Goal: Information Seeking & Learning: Learn about a topic

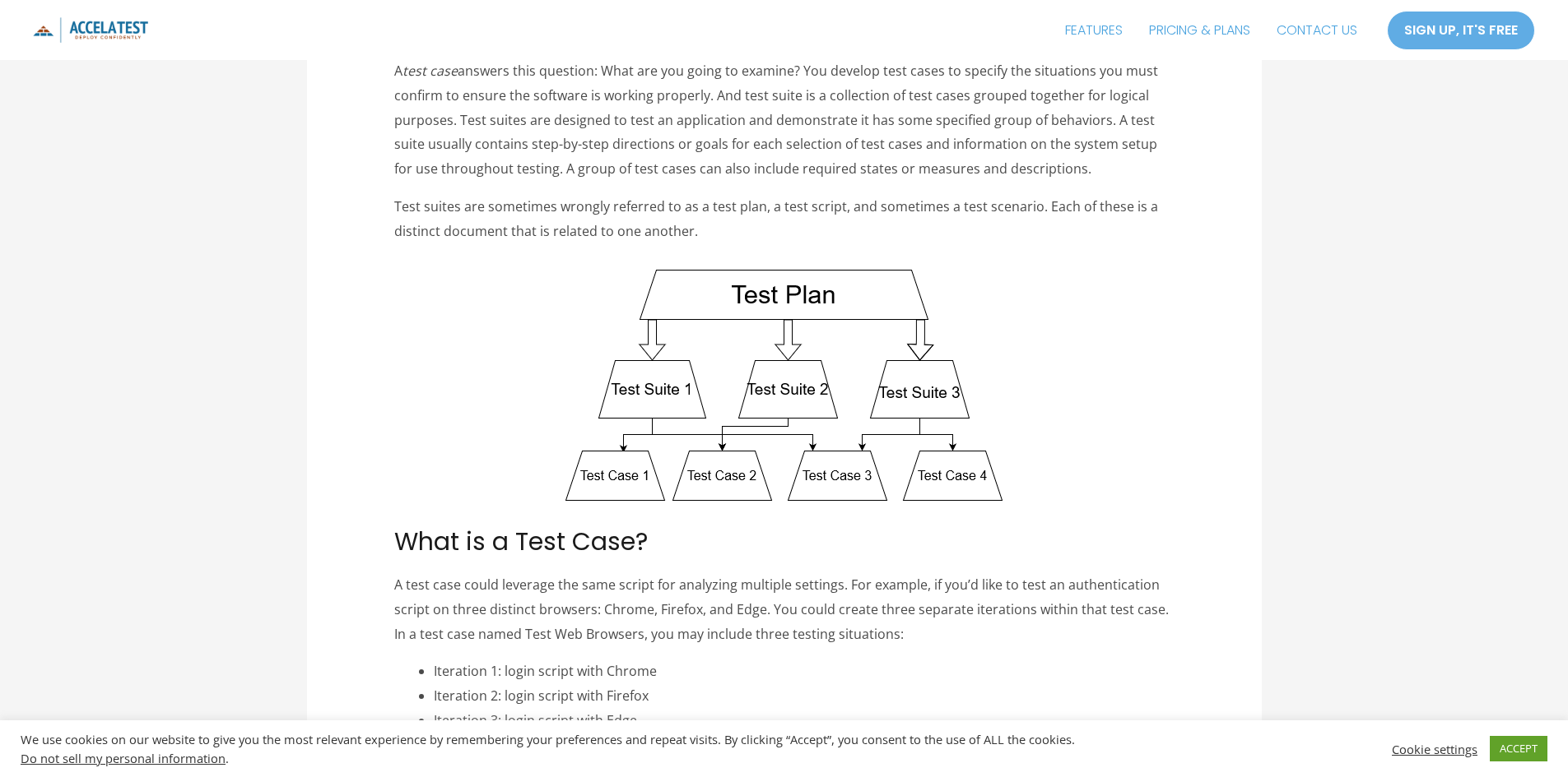
scroll to position [411, 0]
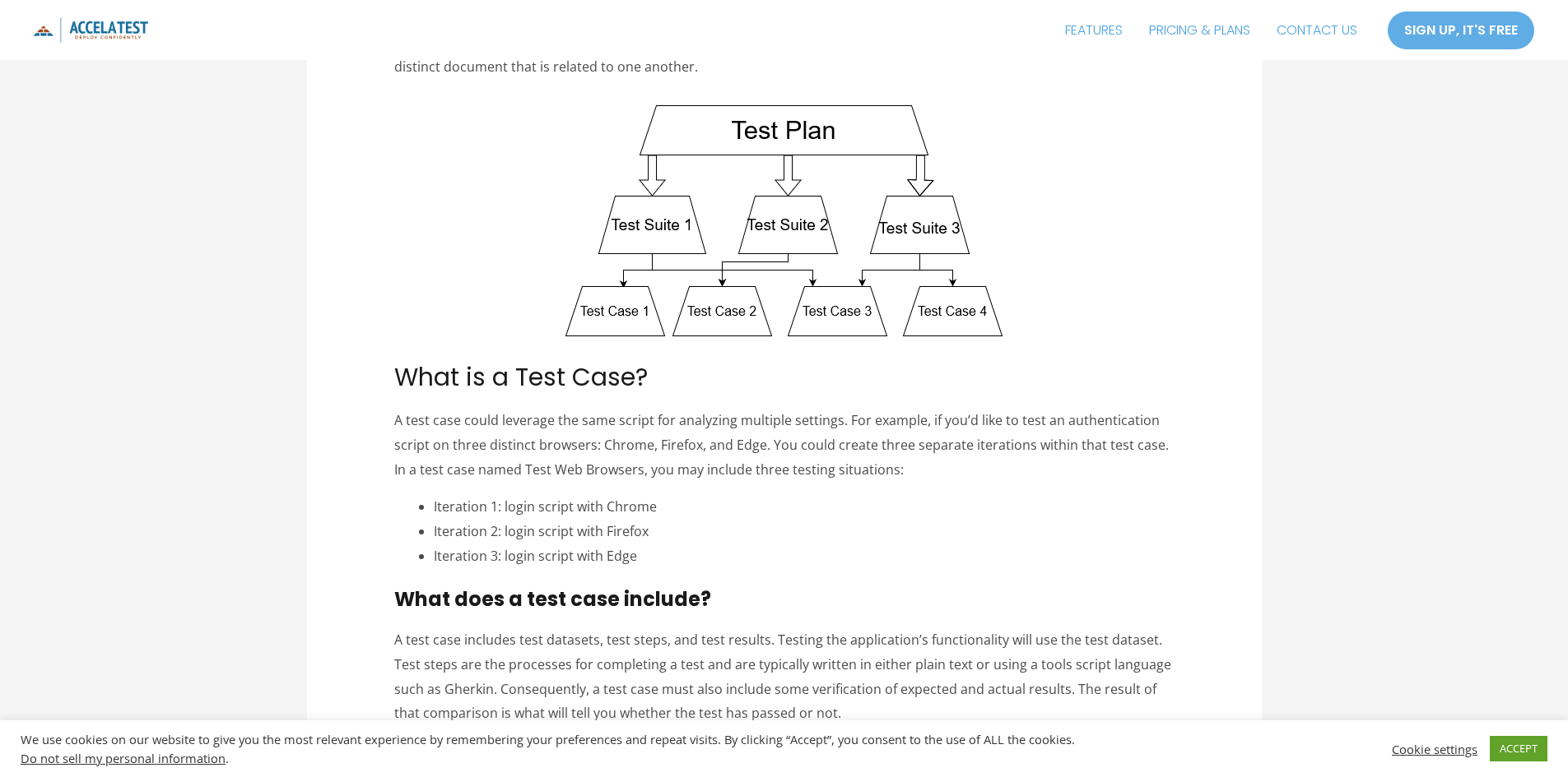
drag, startPoint x: 382, startPoint y: 427, endPoint x: 1074, endPoint y: 473, distance: 693.5
click at [1074, 473] on p "A test case could leverage the same script for analyzing multiple settings. For…" at bounding box center [783, 445] width 779 height 73
drag, startPoint x: 1055, startPoint y: 473, endPoint x: 385, endPoint y: 429, distance: 671.4
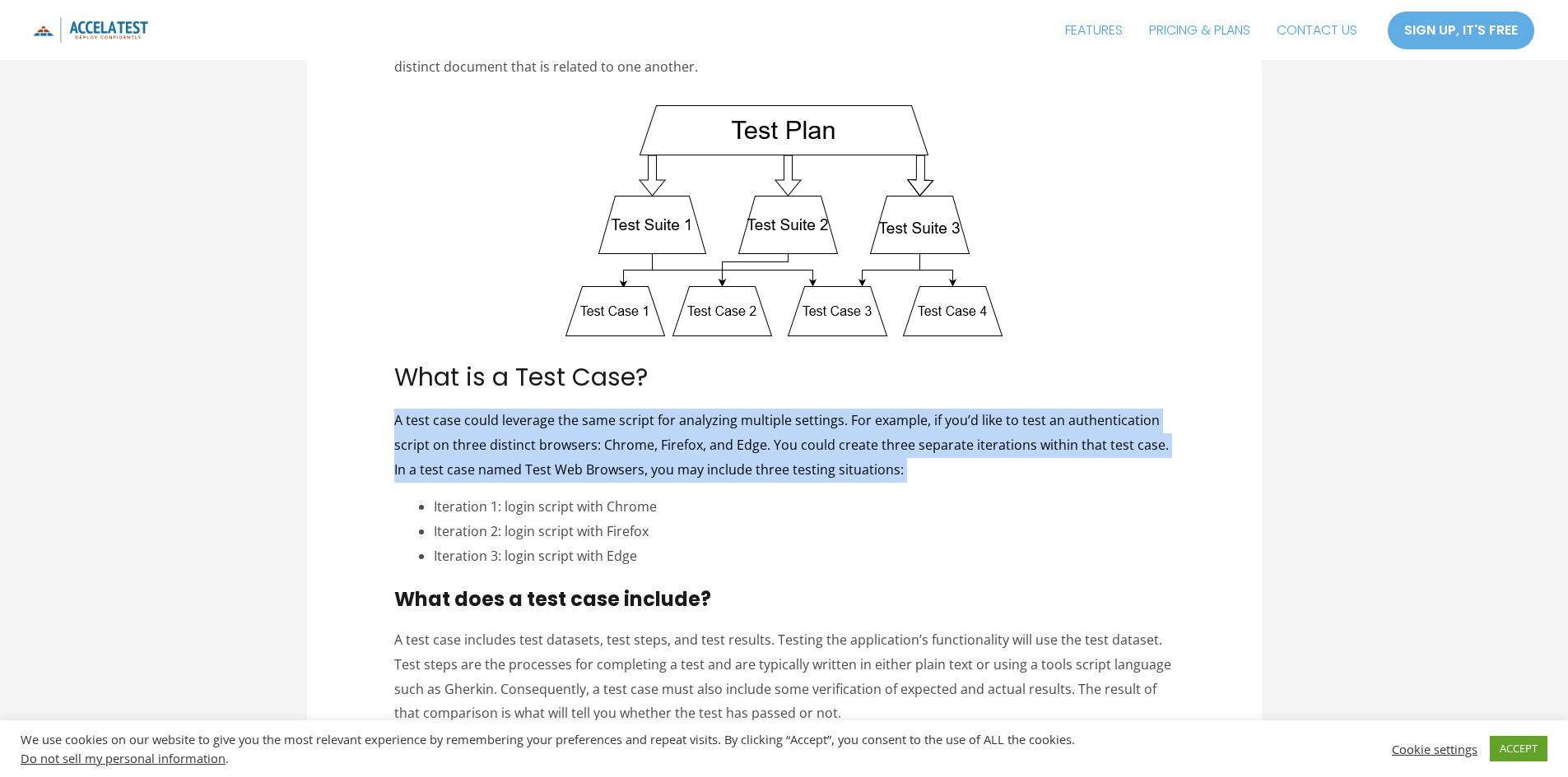
drag, startPoint x: 385, startPoint y: 429, endPoint x: 938, endPoint y: 472, distance: 554.7
click at [938, 472] on p "A test case could leverage the same script for analyzing multiple settings. For…" at bounding box center [783, 445] width 779 height 73
drag, startPoint x: 938, startPoint y: 472, endPoint x: 319, endPoint y: 421, distance: 621.1
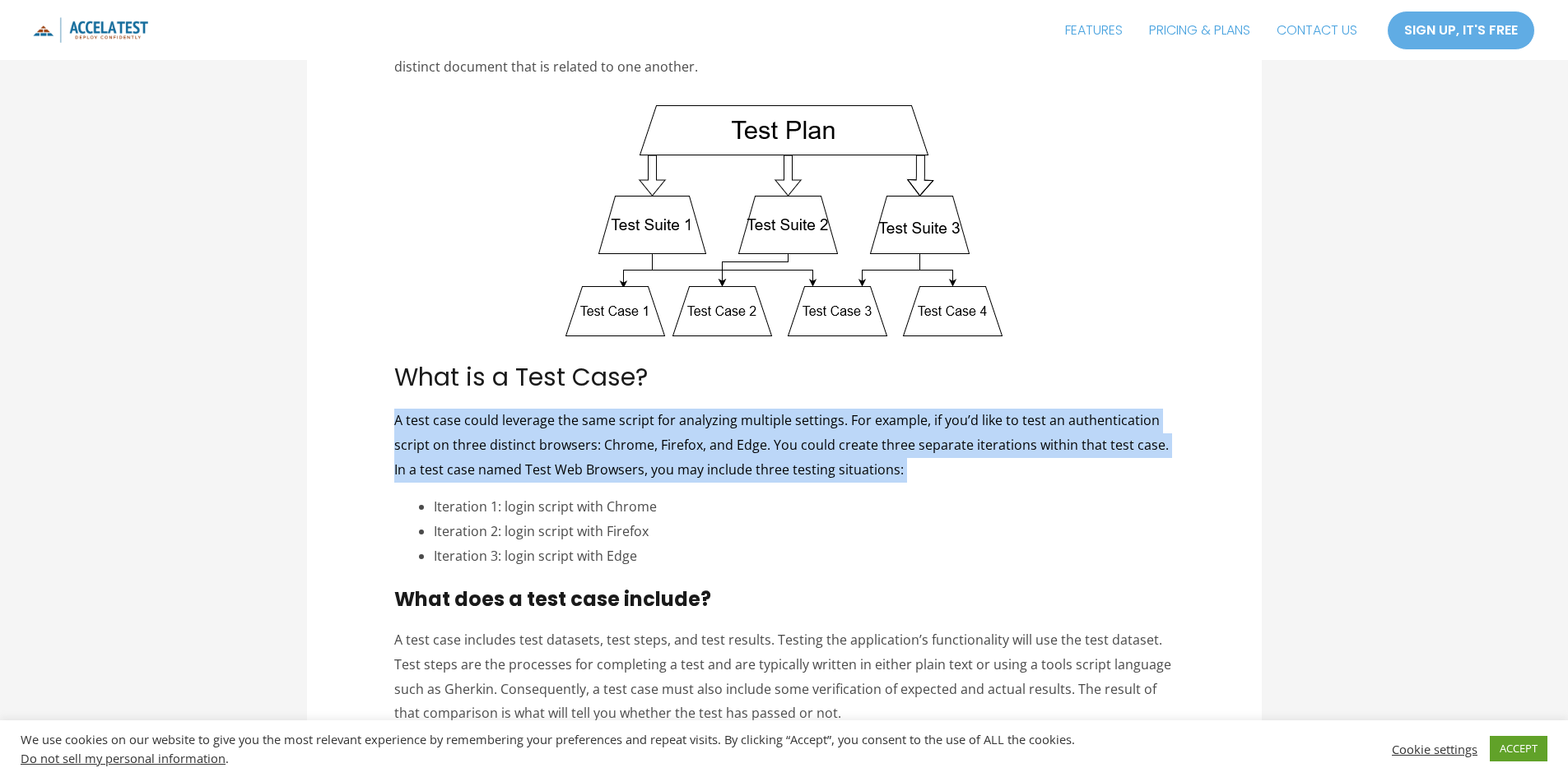
drag, startPoint x: 379, startPoint y: 408, endPoint x: 1006, endPoint y: 469, distance: 630.0
click at [1006, 469] on p "A test case could leverage the same script for analyzing multiple settings. For…" at bounding box center [783, 445] width 779 height 73
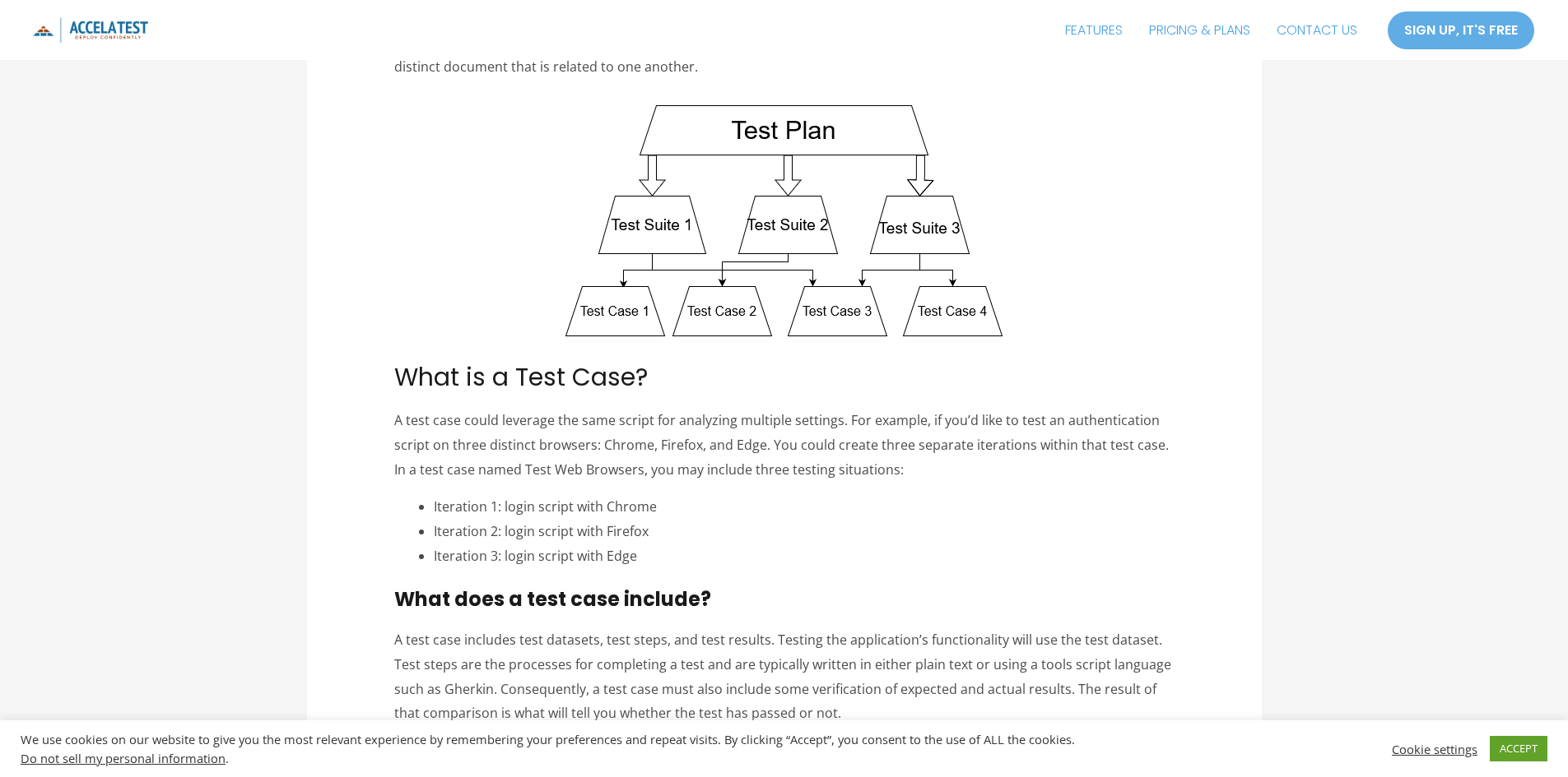
drag, startPoint x: 915, startPoint y: 468, endPoint x: 333, endPoint y: 421, distance: 583.9
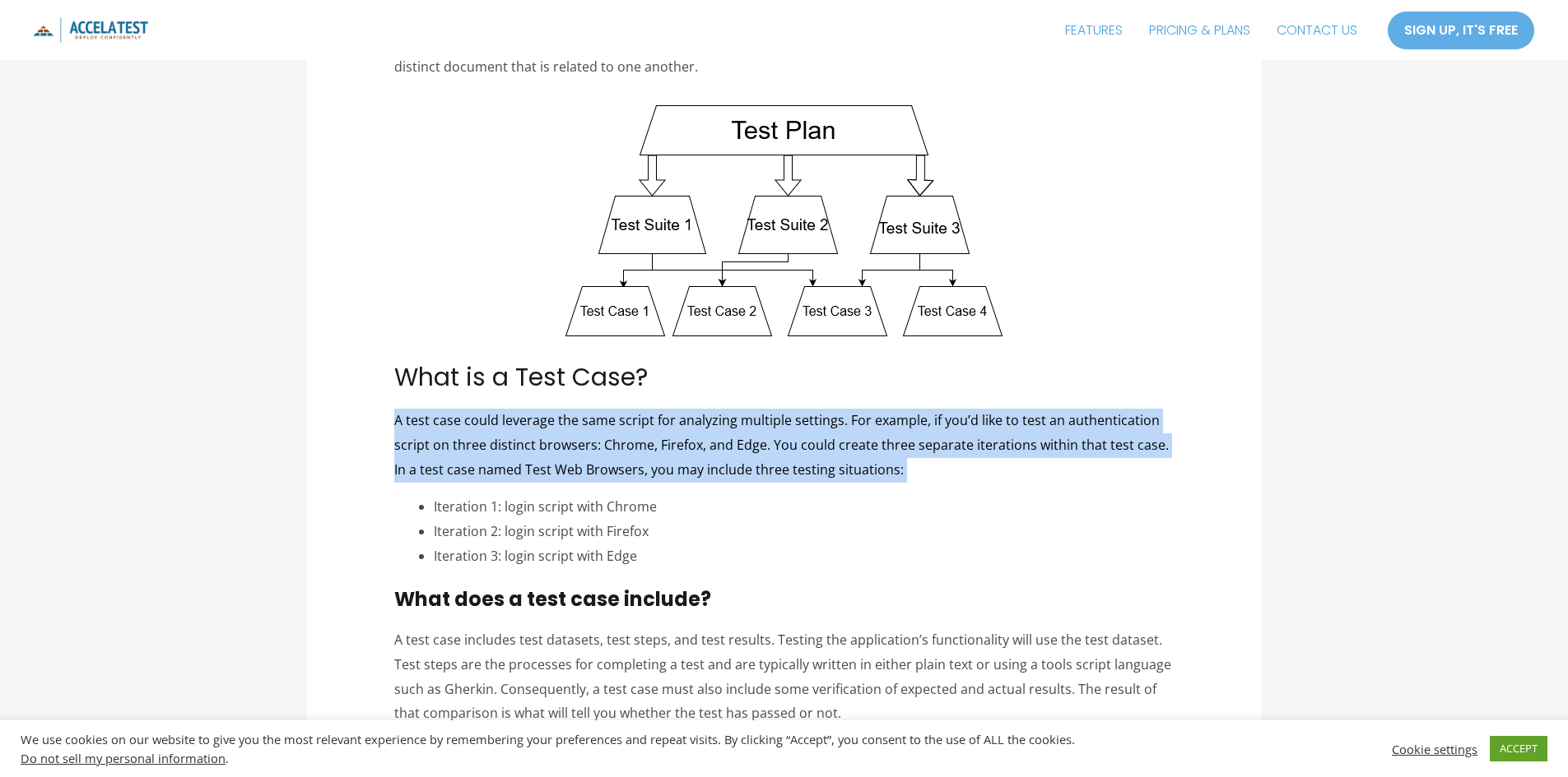
drag, startPoint x: 333, startPoint y: 421, endPoint x: 974, endPoint y: 479, distance: 643.6
click at [974, 479] on p "A test case could leverage the same script for analyzing multiple settings. For…" at bounding box center [783, 445] width 779 height 73
drag, startPoint x: 974, startPoint y: 479, endPoint x: 359, endPoint y: 426, distance: 617.3
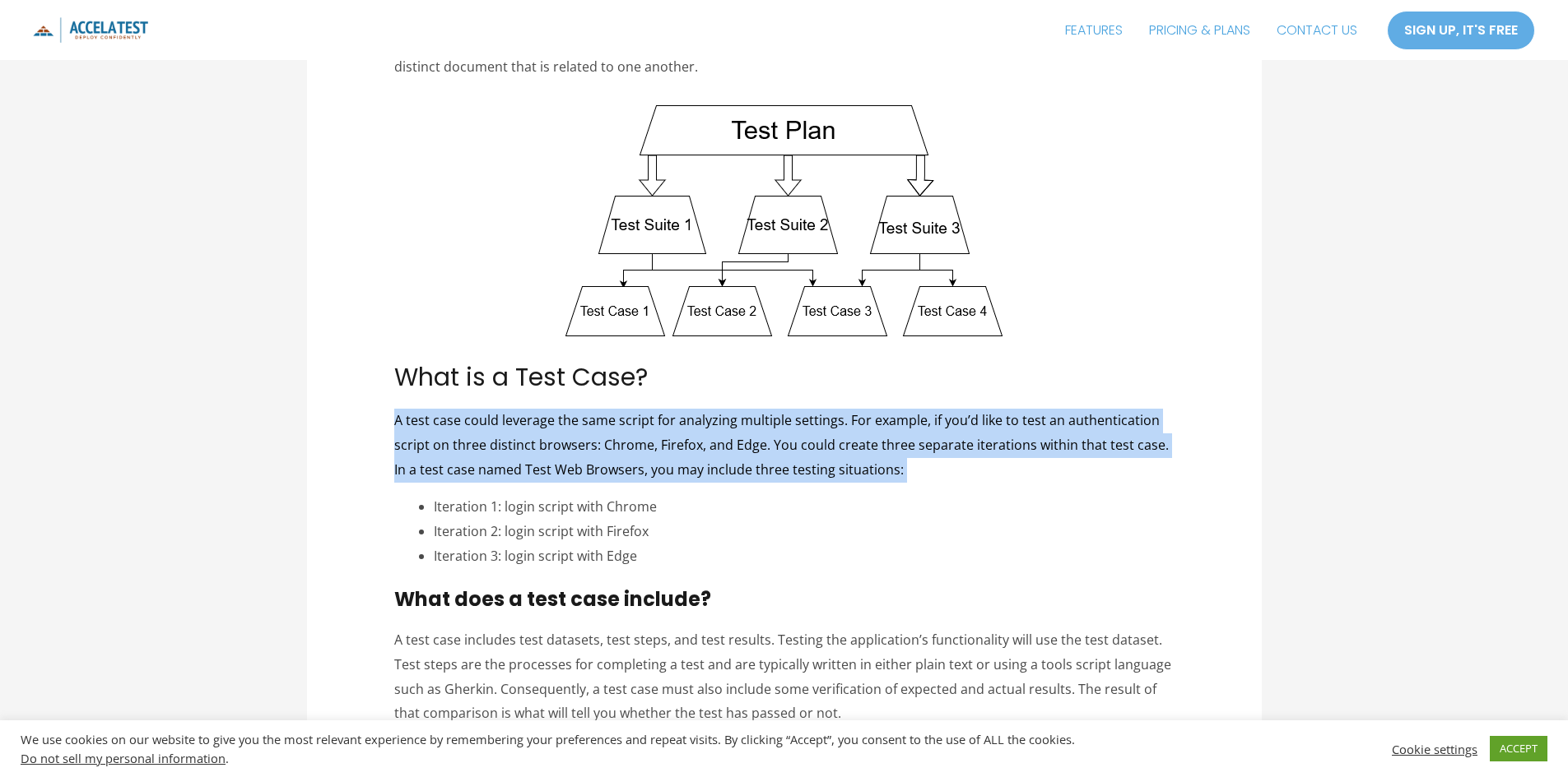
drag, startPoint x: 359, startPoint y: 426, endPoint x: 928, endPoint y: 461, distance: 570.1
click at [928, 461] on p "A test case could leverage the same script for analyzing multiple settings. For…" at bounding box center [783, 445] width 779 height 73
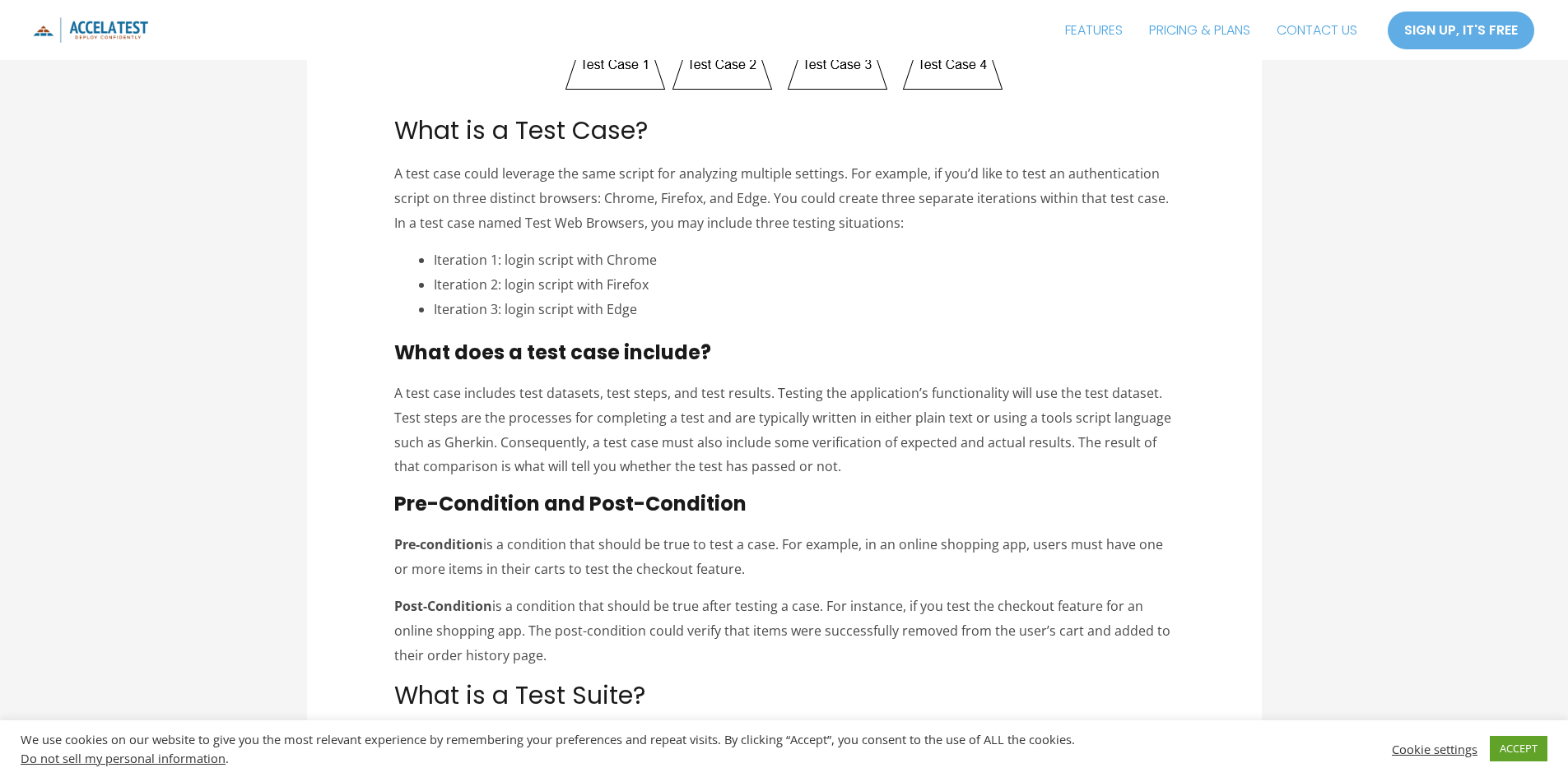
scroll to position [822, 0]
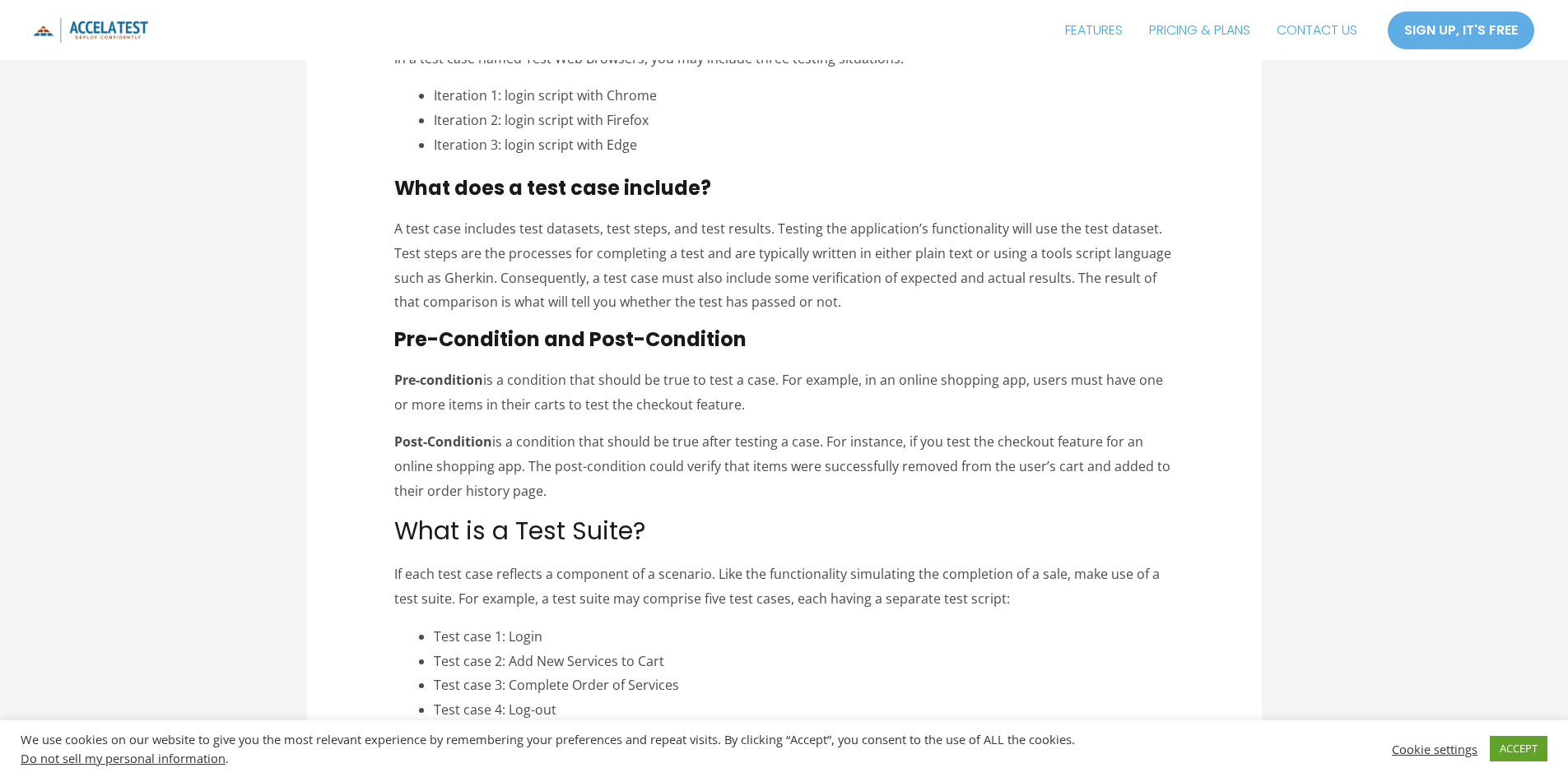
drag, startPoint x: 386, startPoint y: 228, endPoint x: 1091, endPoint y: 302, distance: 708.9
click at [1091, 302] on p "A test case includes test datasets, test steps, and test results. Testing the a…" at bounding box center [783, 265] width 779 height 97
drag, startPoint x: 870, startPoint y: 315, endPoint x: 368, endPoint y: 240, distance: 507.6
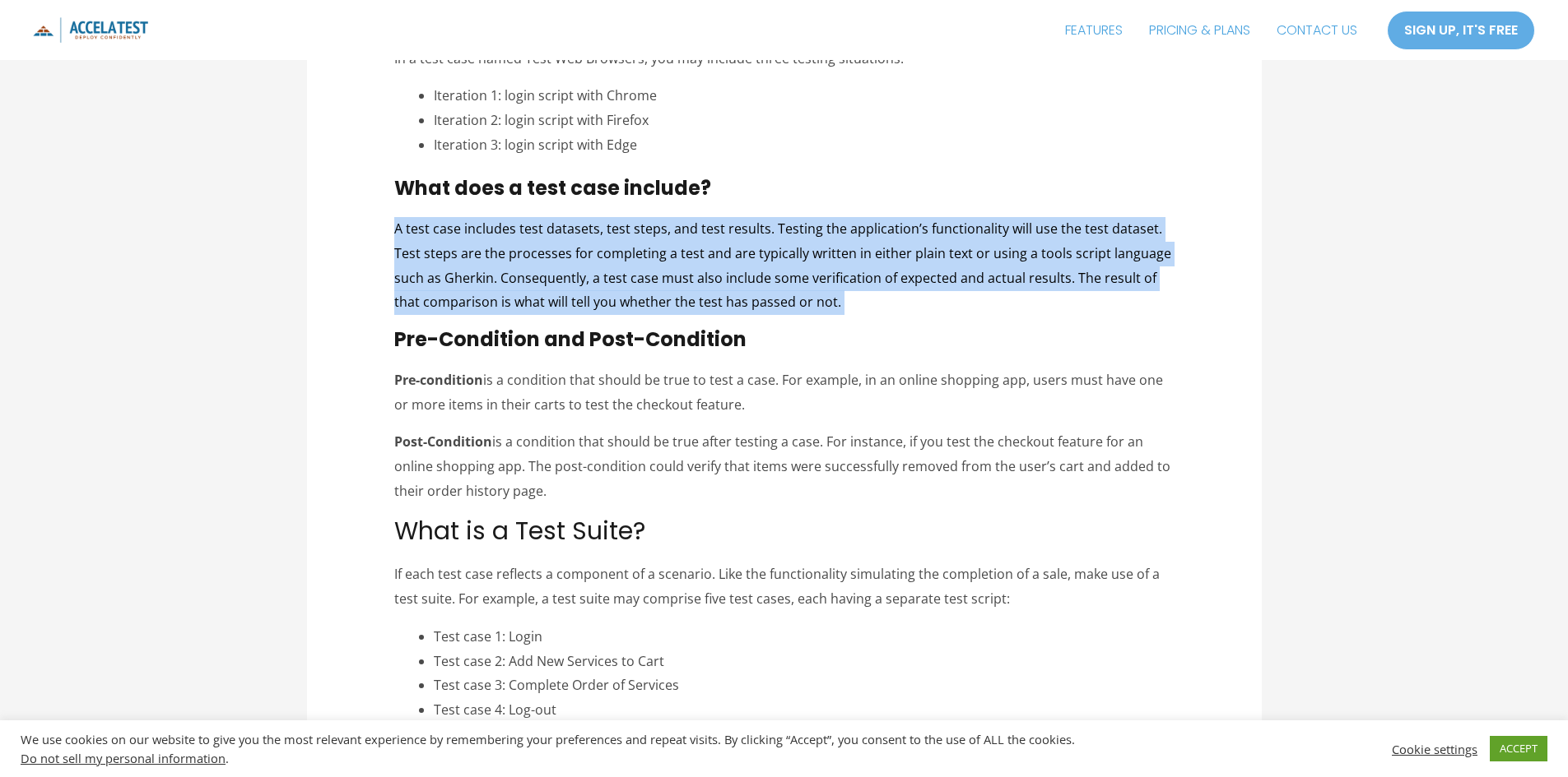
drag, startPoint x: 368, startPoint y: 240, endPoint x: 1033, endPoint y: 305, distance: 668.2
drag, startPoint x: 393, startPoint y: 382, endPoint x: 756, endPoint y: 409, distance: 364.0
click at [756, 409] on p "Pre-condition is a condition that should be true to test a case. For example, i…" at bounding box center [783, 393] width 779 height 48
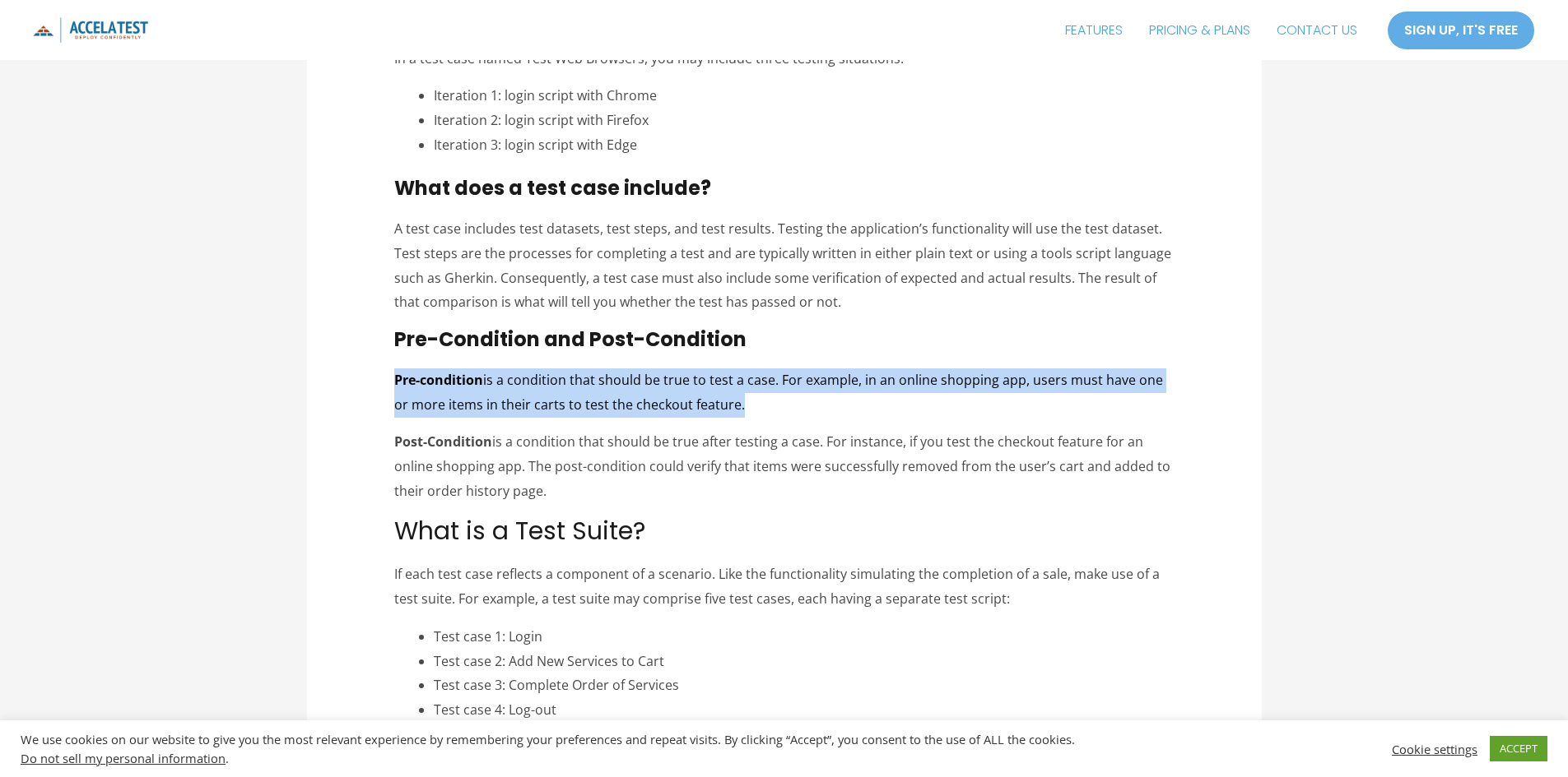
drag, startPoint x: 756, startPoint y: 409, endPoint x: 412, endPoint y: 374, distance: 345.8
click at [412, 374] on p "Pre-condition is a condition that should be true to test a case. For example, i…" at bounding box center [783, 393] width 779 height 48
click at [412, 374] on strong "Pre-condition" at bounding box center [438, 380] width 89 height 18
drag, startPoint x: 392, startPoint y: 436, endPoint x: 599, endPoint y: 480, distance: 211.6
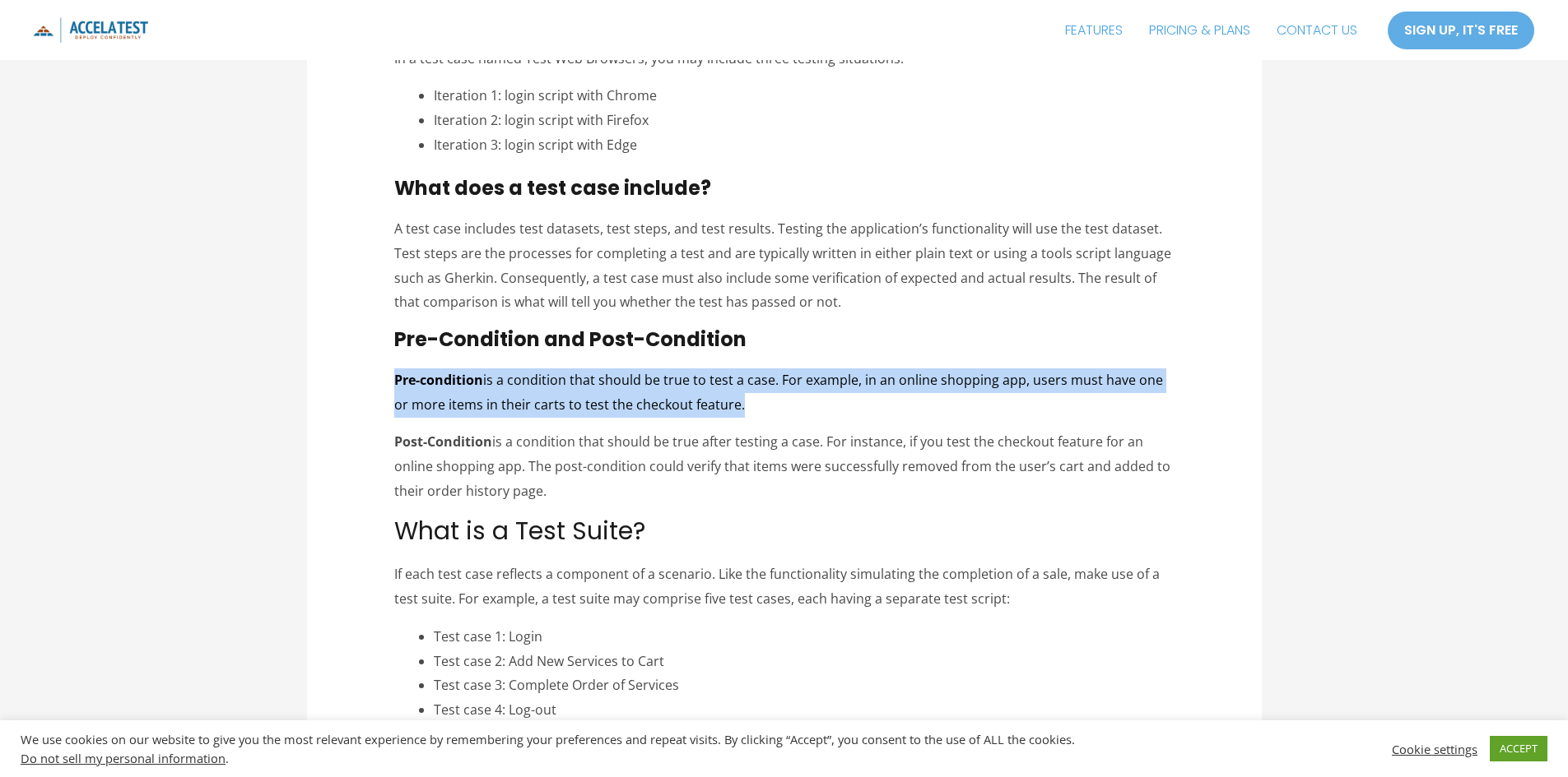
scroll to position [1069, 0]
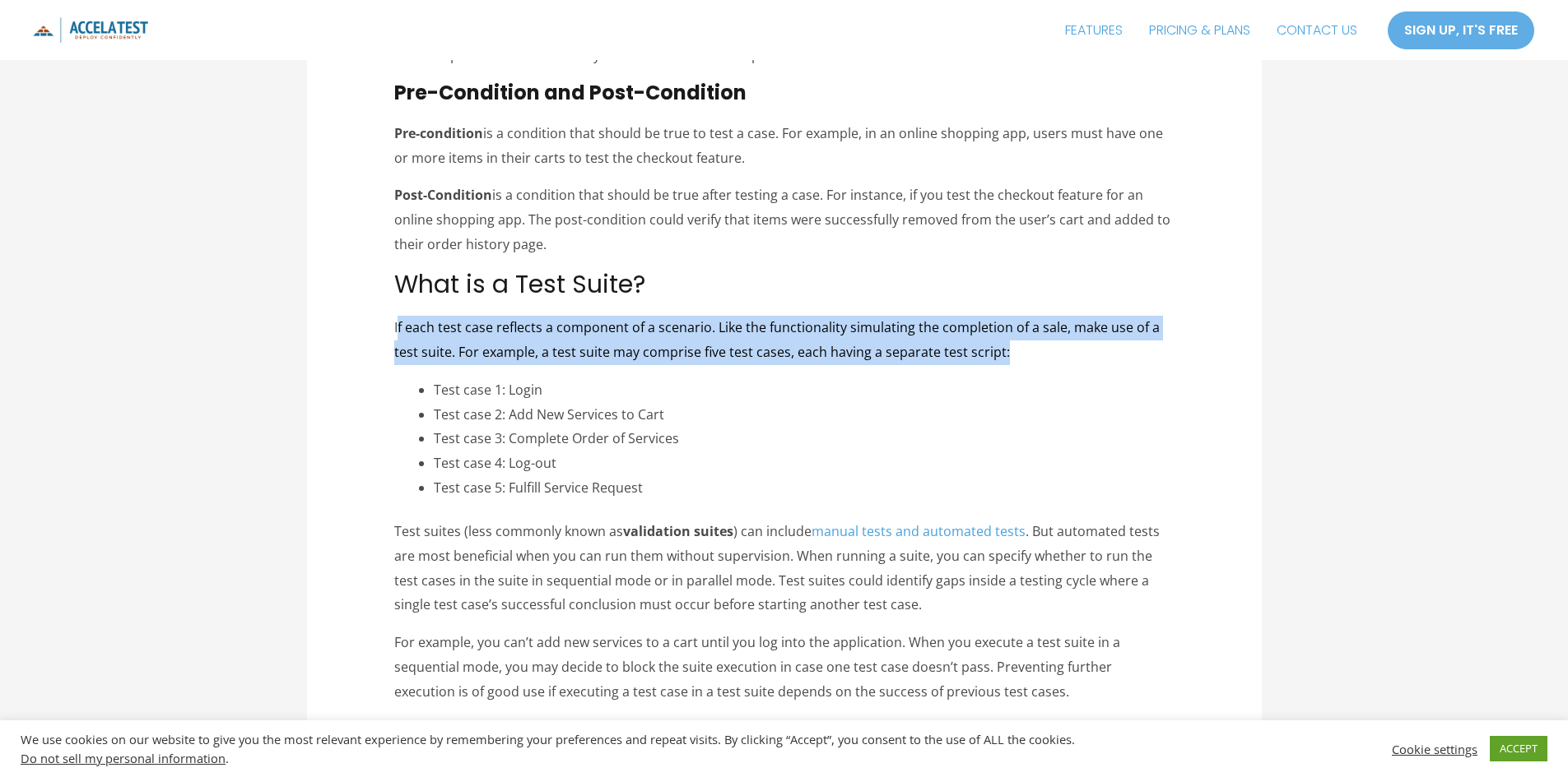
drag, startPoint x: 398, startPoint y: 328, endPoint x: 1008, endPoint y: 360, distance: 610.8
click at [1008, 360] on p "If each test case reflects a component of a scenario. Like the functionality si…" at bounding box center [783, 340] width 779 height 48
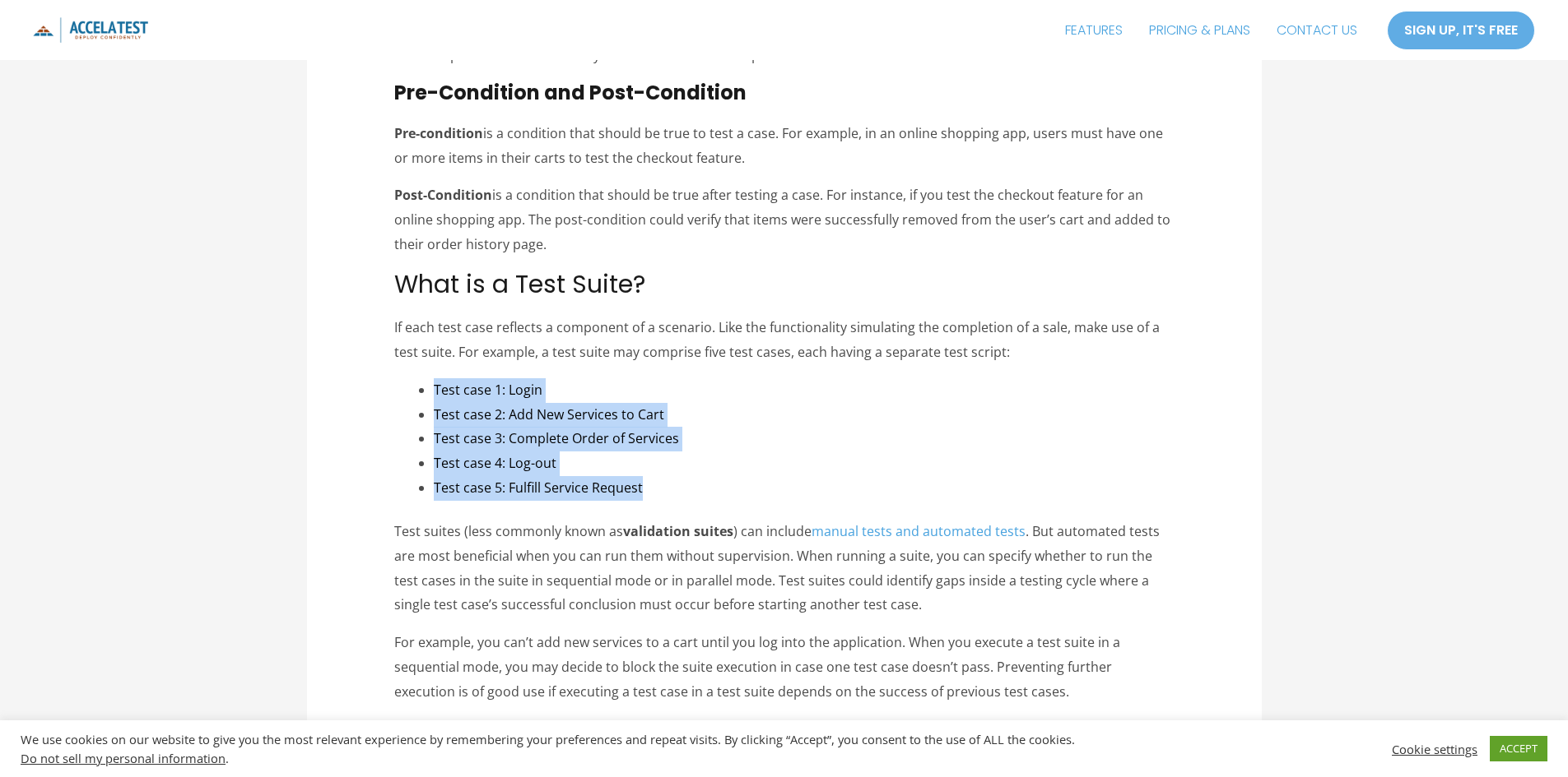
drag, startPoint x: 387, startPoint y: 394, endPoint x: 825, endPoint y: 490, distance: 448.4
click at [825, 490] on li "Test case 5: Fulfill Service Request" at bounding box center [804, 488] width 739 height 25
drag, startPoint x: 825, startPoint y: 490, endPoint x: 408, endPoint y: 371, distance: 433.6
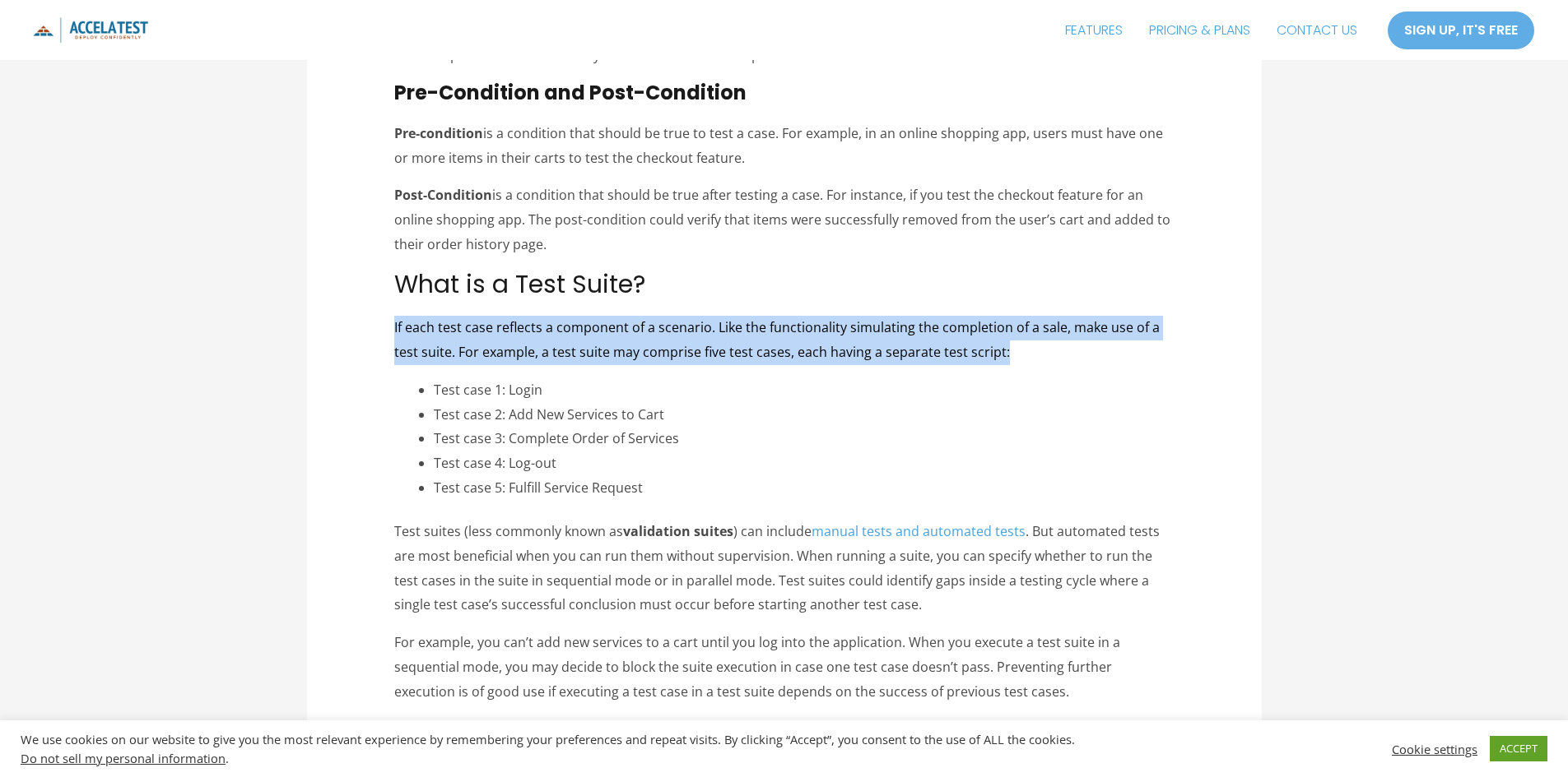
drag, startPoint x: 391, startPoint y: 320, endPoint x: 1156, endPoint y: 347, distance: 765.5
click at [1156, 347] on p "If each test case reflects a component of a scenario. Like the functionality si…" at bounding box center [783, 340] width 779 height 48
drag, startPoint x: 1050, startPoint y: 345, endPoint x: 343, endPoint y: 310, distance: 707.9
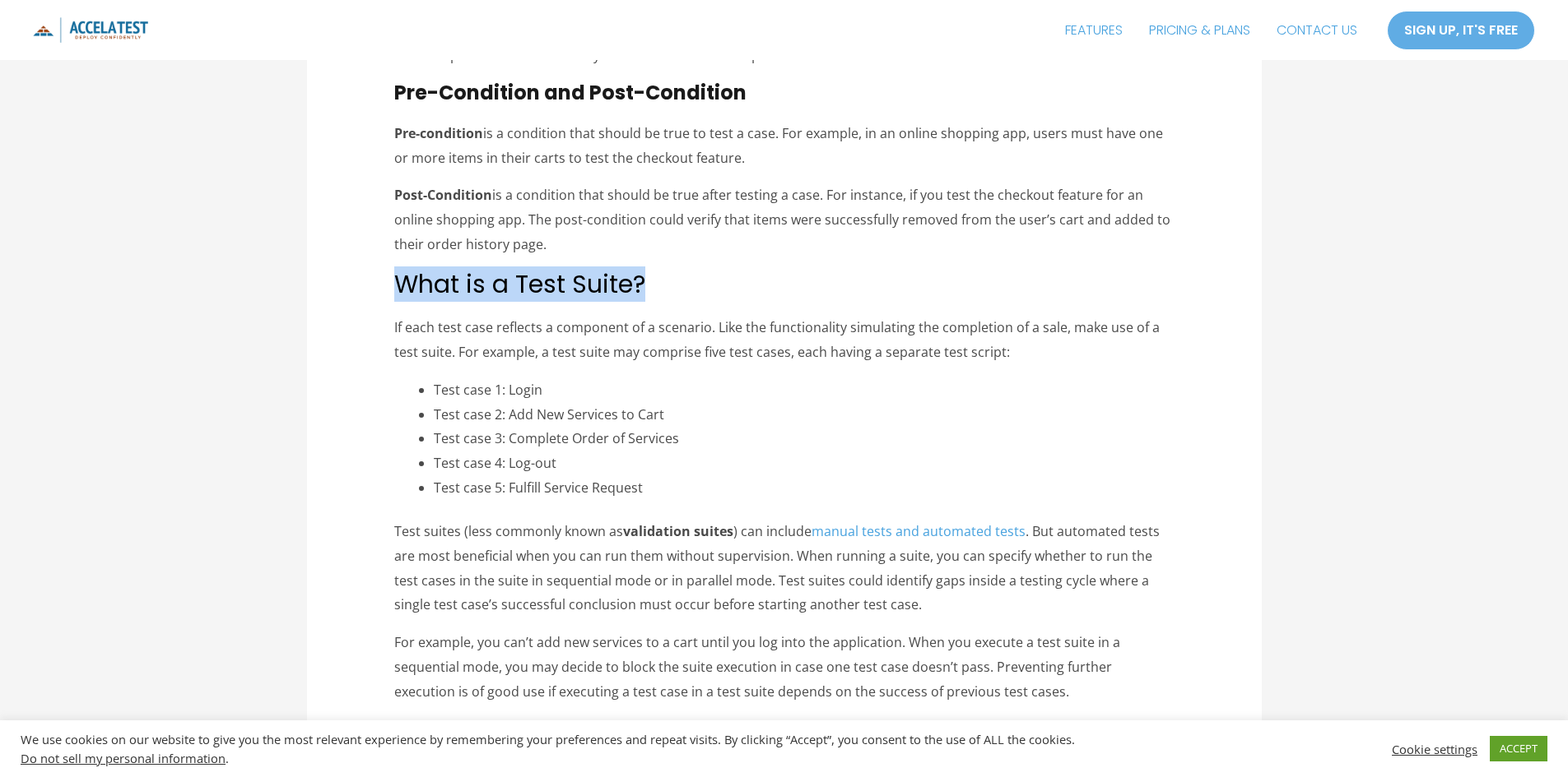
drag, startPoint x: 350, startPoint y: 288, endPoint x: 770, endPoint y: 288, distance: 420.0
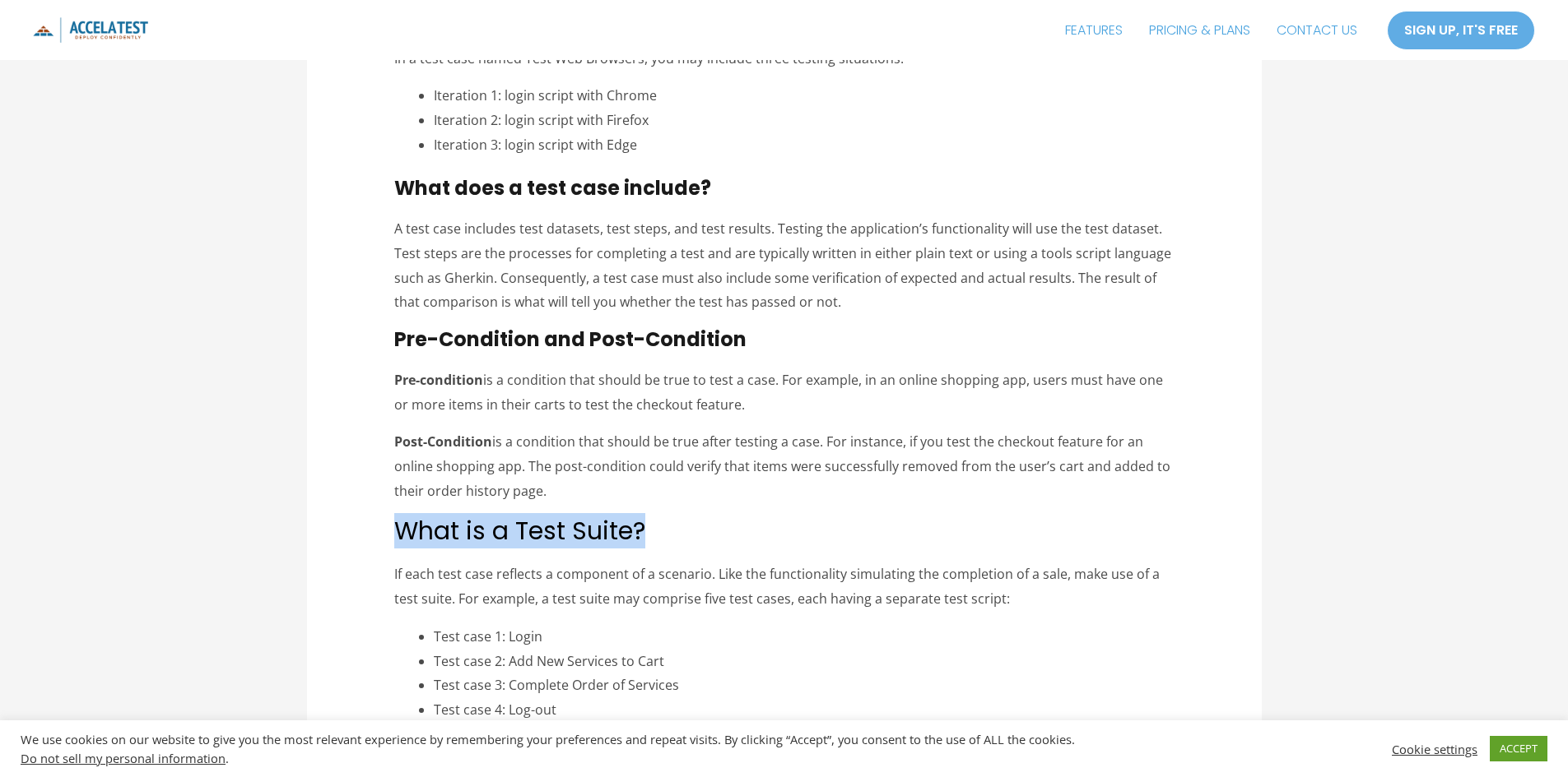
scroll to position [1151, 0]
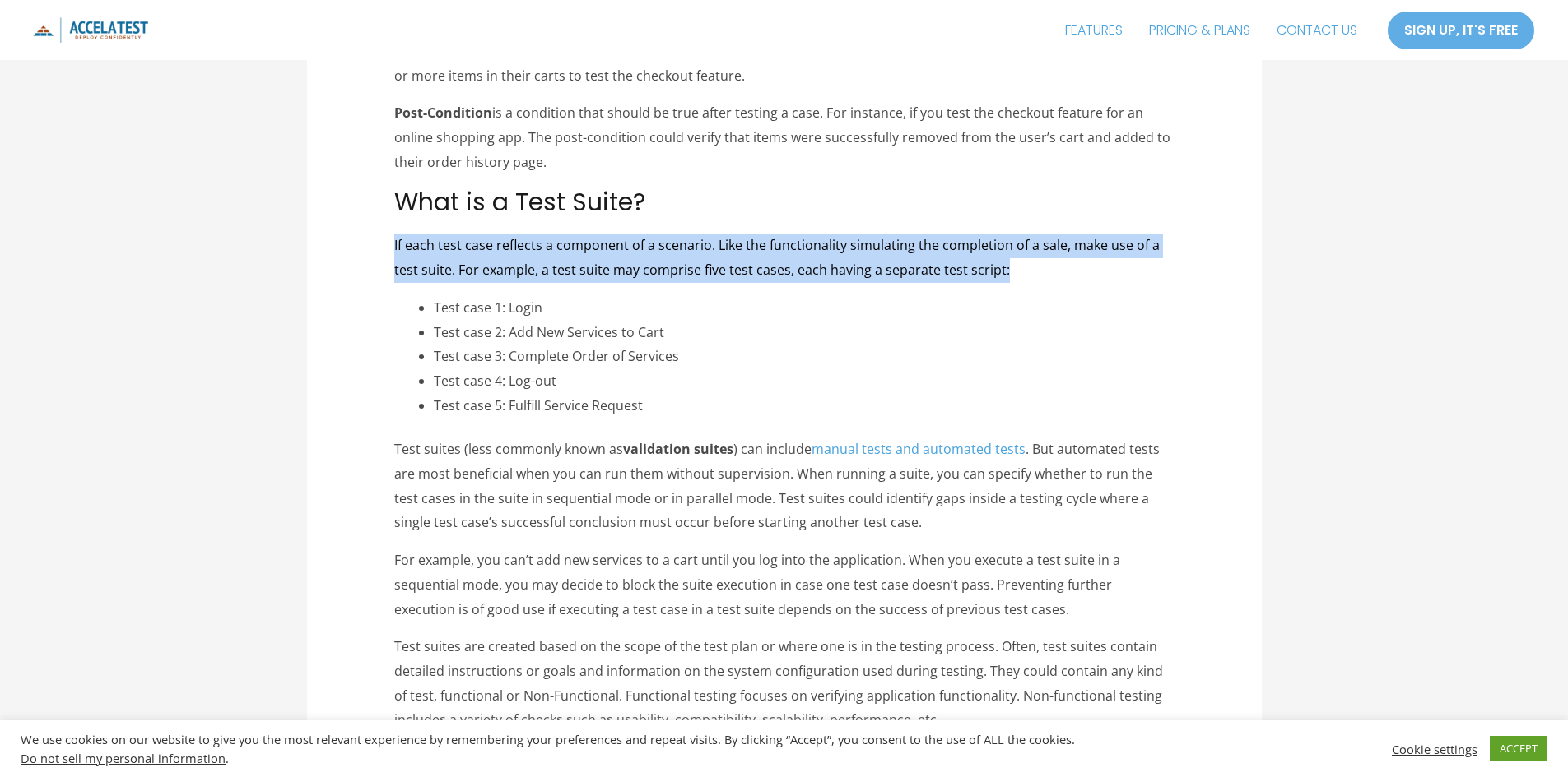
drag, startPoint x: 385, startPoint y: 244, endPoint x: 1068, endPoint y: 271, distance: 683.5
click at [1068, 271] on article "Test Suite, Test Case, Test Plan, What’s the Difference? Blog , Test Case Manag…" at bounding box center [784, 771] width 955 height 3618
click at [1068, 271] on p "If each test case reflects a component of a scenario. Like the functionality si…" at bounding box center [783, 258] width 779 height 48
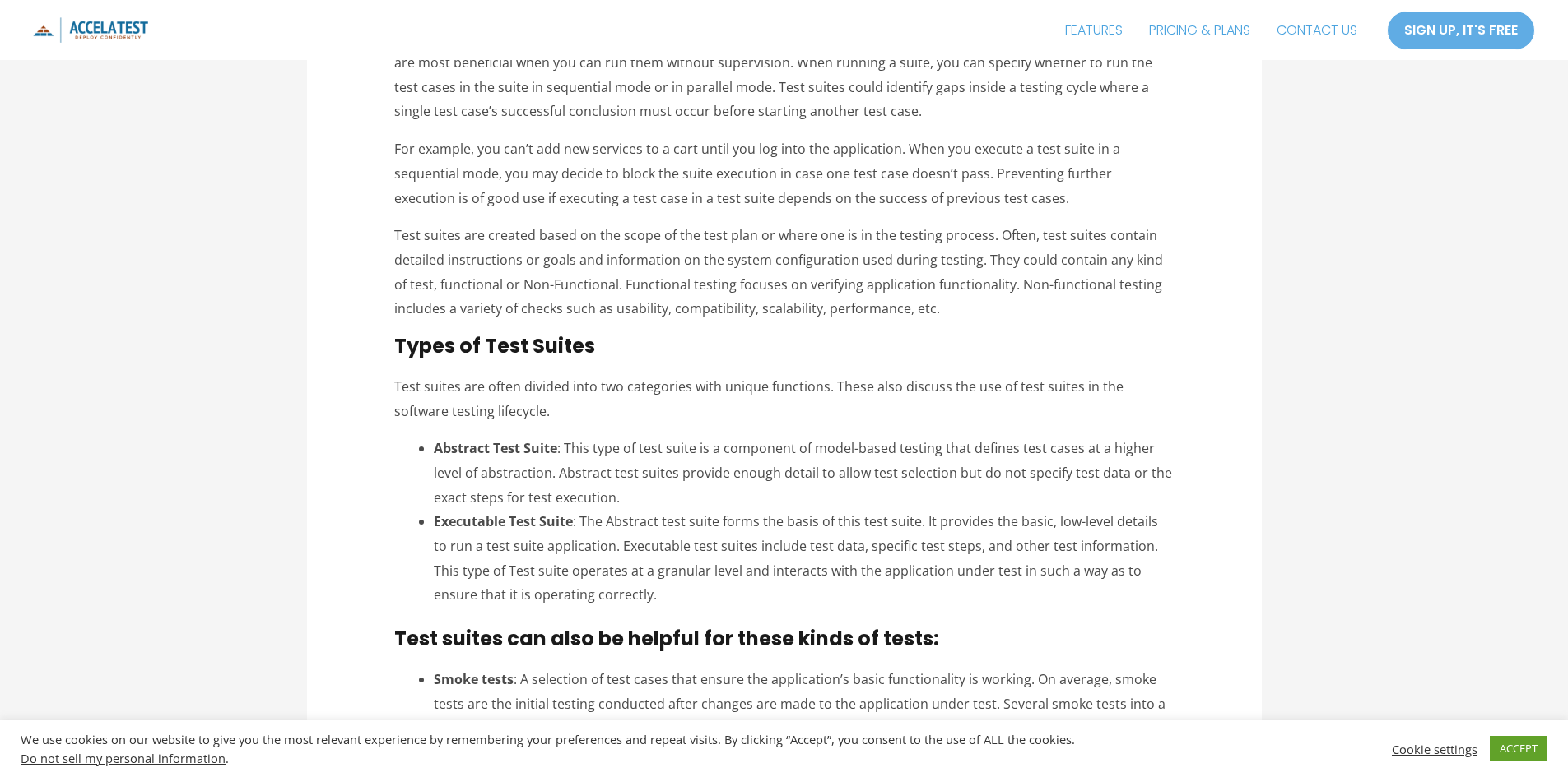
scroll to position [2138, 0]
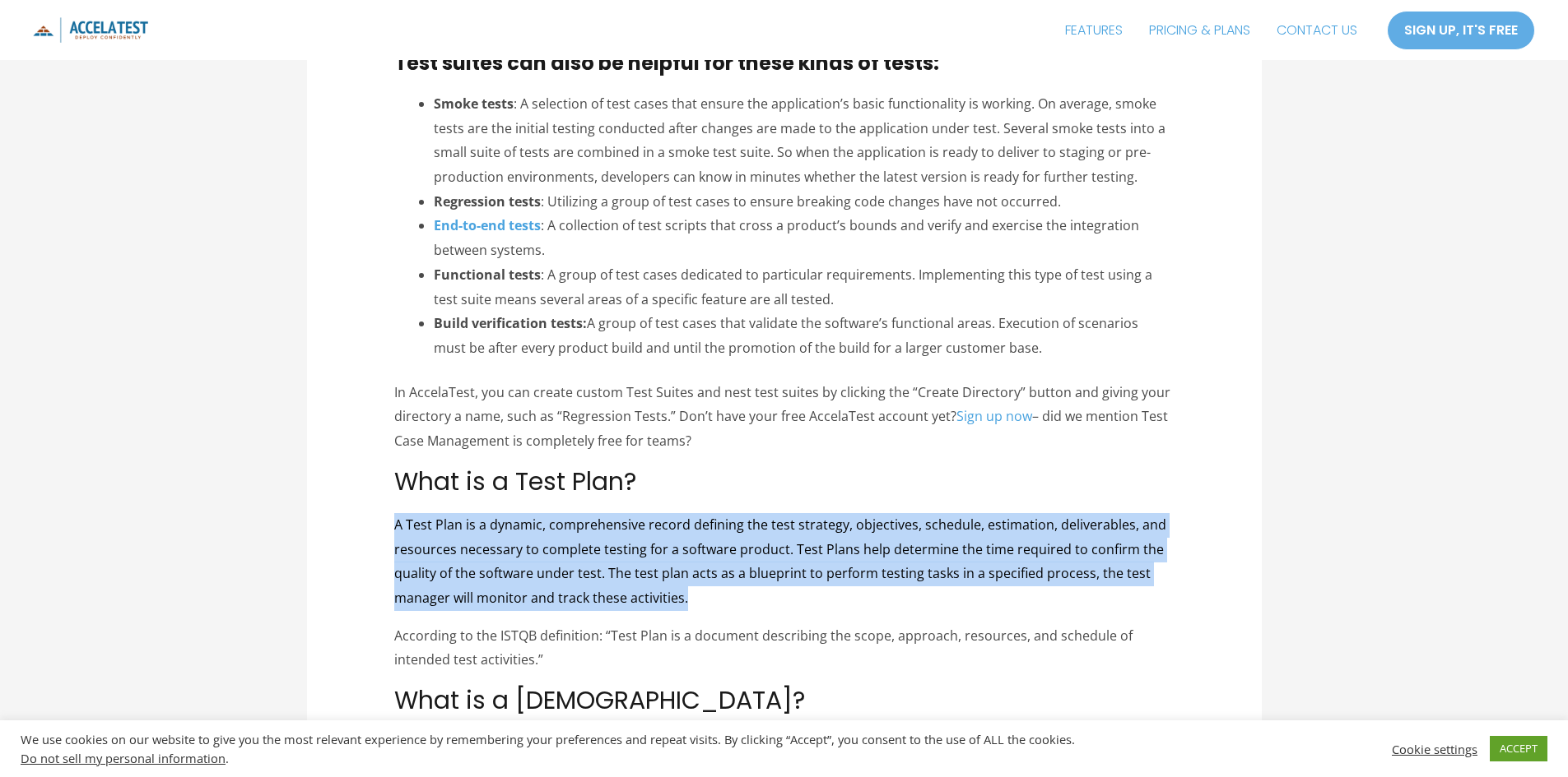
drag, startPoint x: 387, startPoint y: 527, endPoint x: 732, endPoint y: 600, distance: 352.6
click at [732, 600] on p "A Test Plan is a dynamic, comprehensive record defining the test strategy, obje…" at bounding box center [783, 562] width 779 height 97
drag, startPoint x: 732, startPoint y: 600, endPoint x: 335, endPoint y: 527, distance: 403.7
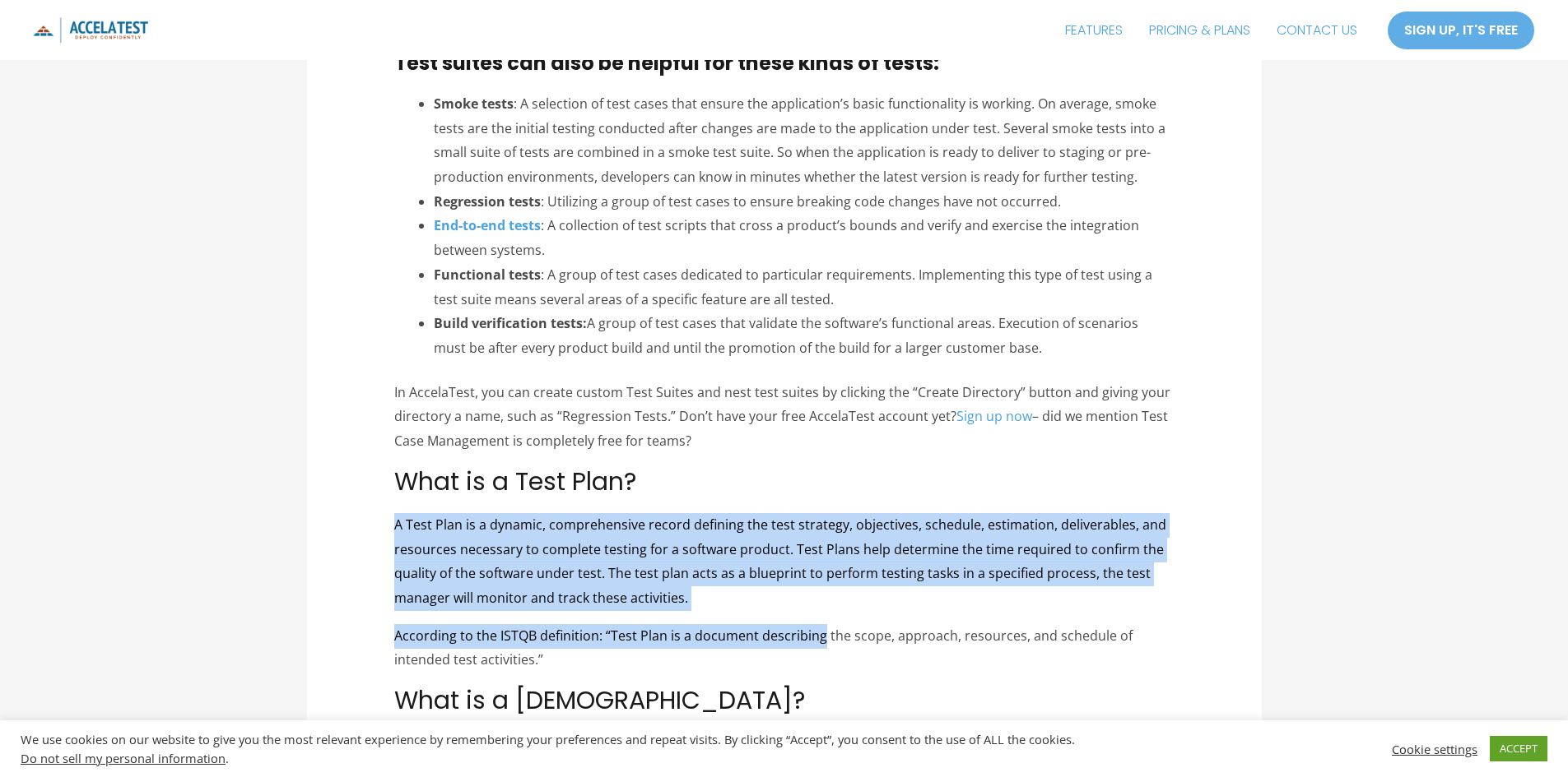
drag, startPoint x: 335, startPoint y: 527, endPoint x: 784, endPoint y: 628, distance: 460.2
click at [784, 628] on p "According to the ISTQB definition: “Test Plan is a document describing the scop…" at bounding box center [783, 648] width 779 height 48
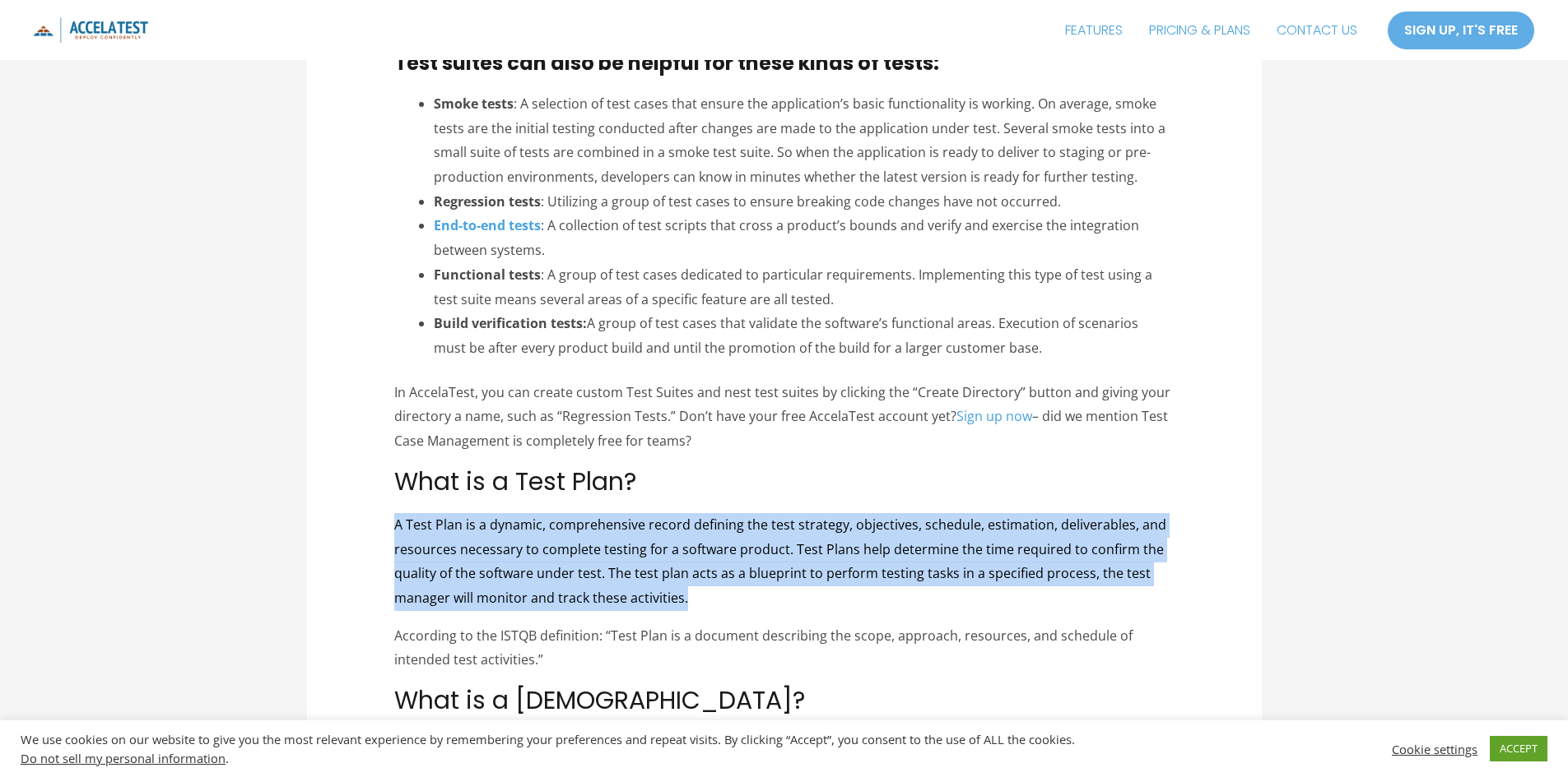
drag, startPoint x: 711, startPoint y: 609, endPoint x: 375, endPoint y: 530, distance: 345.2
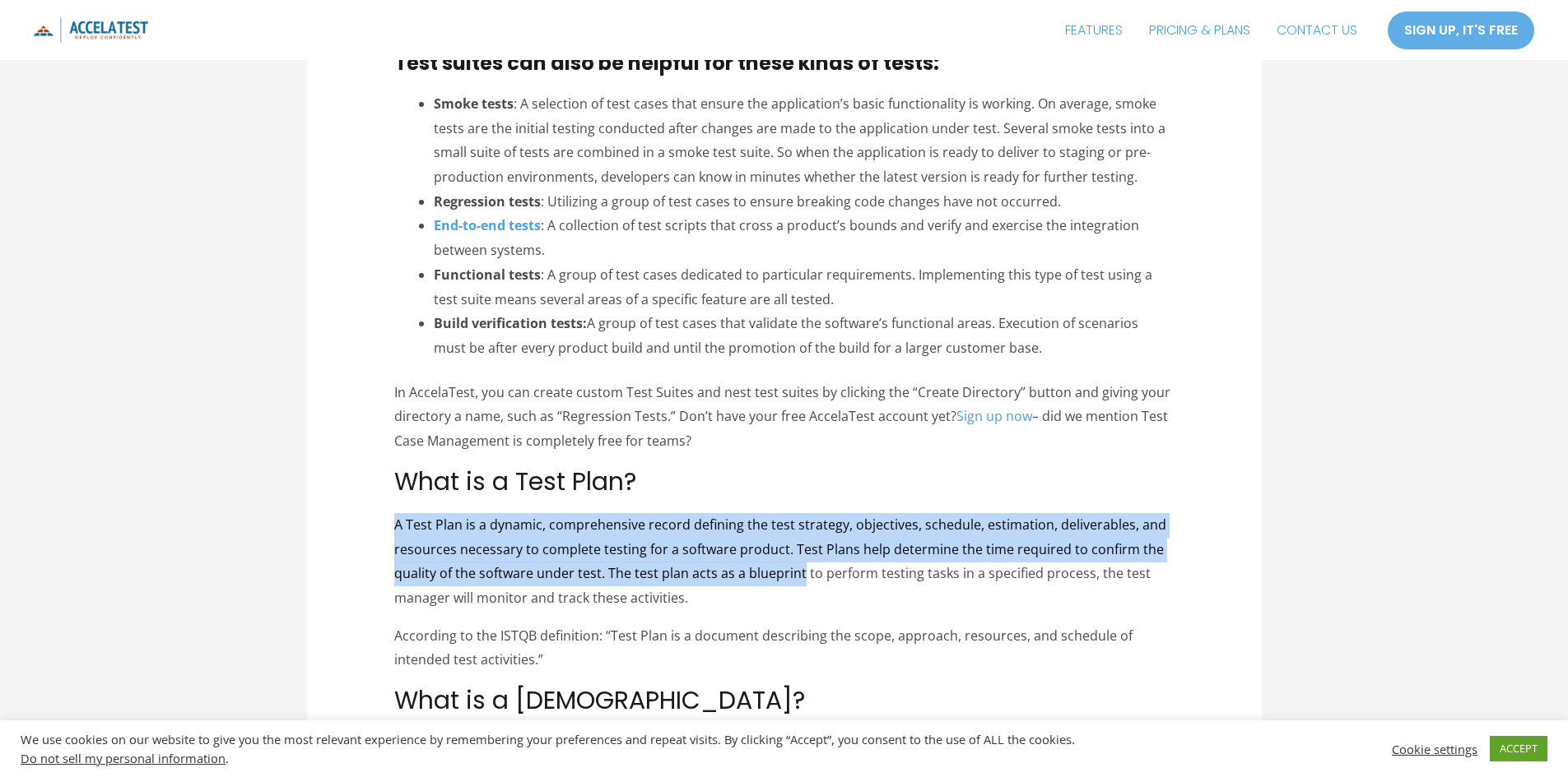
drag, startPoint x: 375, startPoint y: 530, endPoint x: 744, endPoint y: 581, distance: 372.5
click at [744, 581] on p "A Test Plan is a dynamic, comprehensive record defining the test strategy, obje…" at bounding box center [783, 562] width 779 height 97
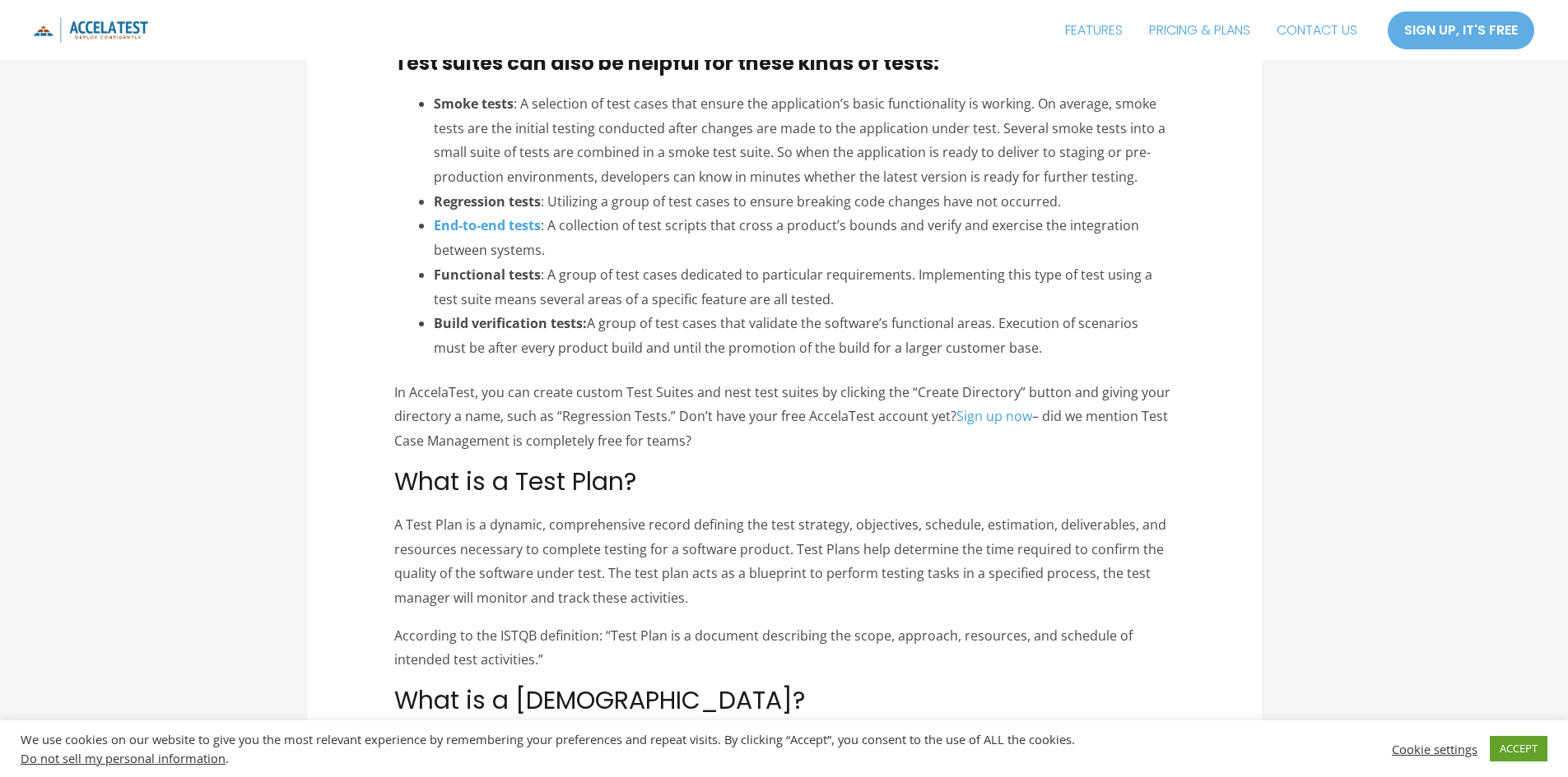
scroll to position [2385, 0]
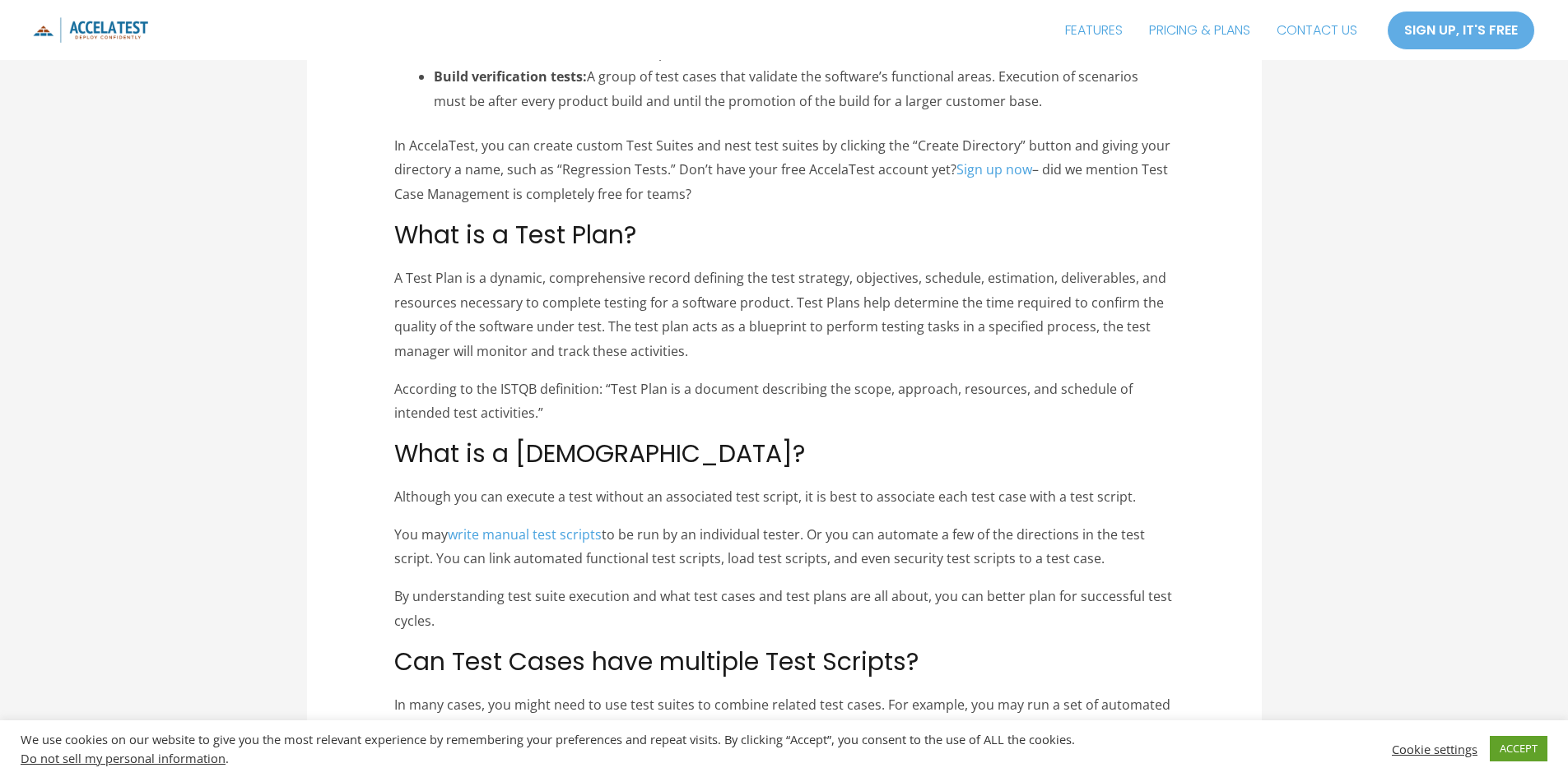
drag, startPoint x: 400, startPoint y: 553, endPoint x: 1141, endPoint y: 558, distance: 741.0
click at [1141, 558] on p "You may write manual test scripts to be run by an individual tester. Or you can…" at bounding box center [783, 547] width 779 height 48
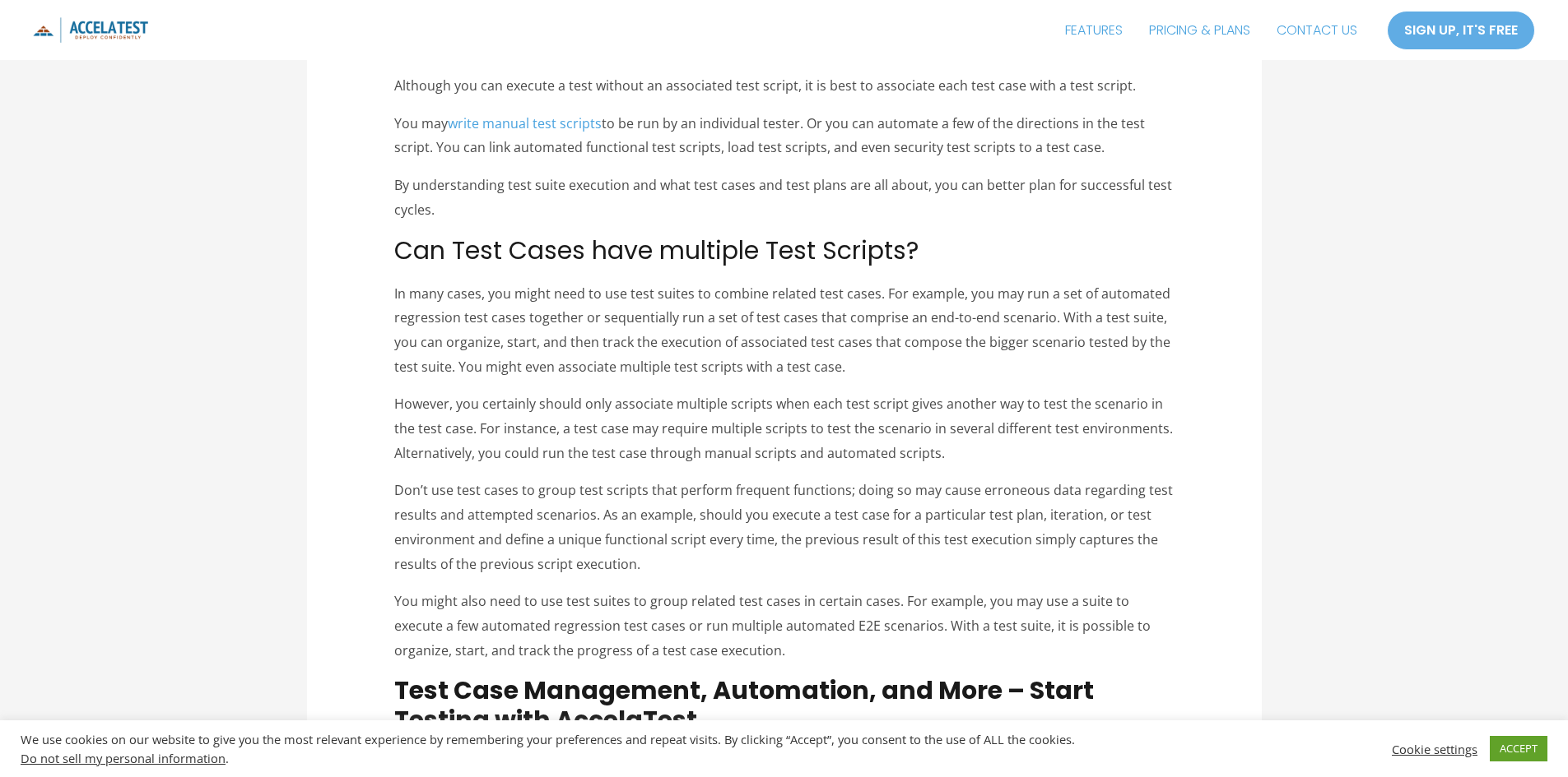
drag, startPoint x: 406, startPoint y: 293, endPoint x: 984, endPoint y: 369, distance: 583.0
click at [984, 369] on p "In many cases, you might need to use test suites to combine related test cases.…" at bounding box center [783, 330] width 779 height 97
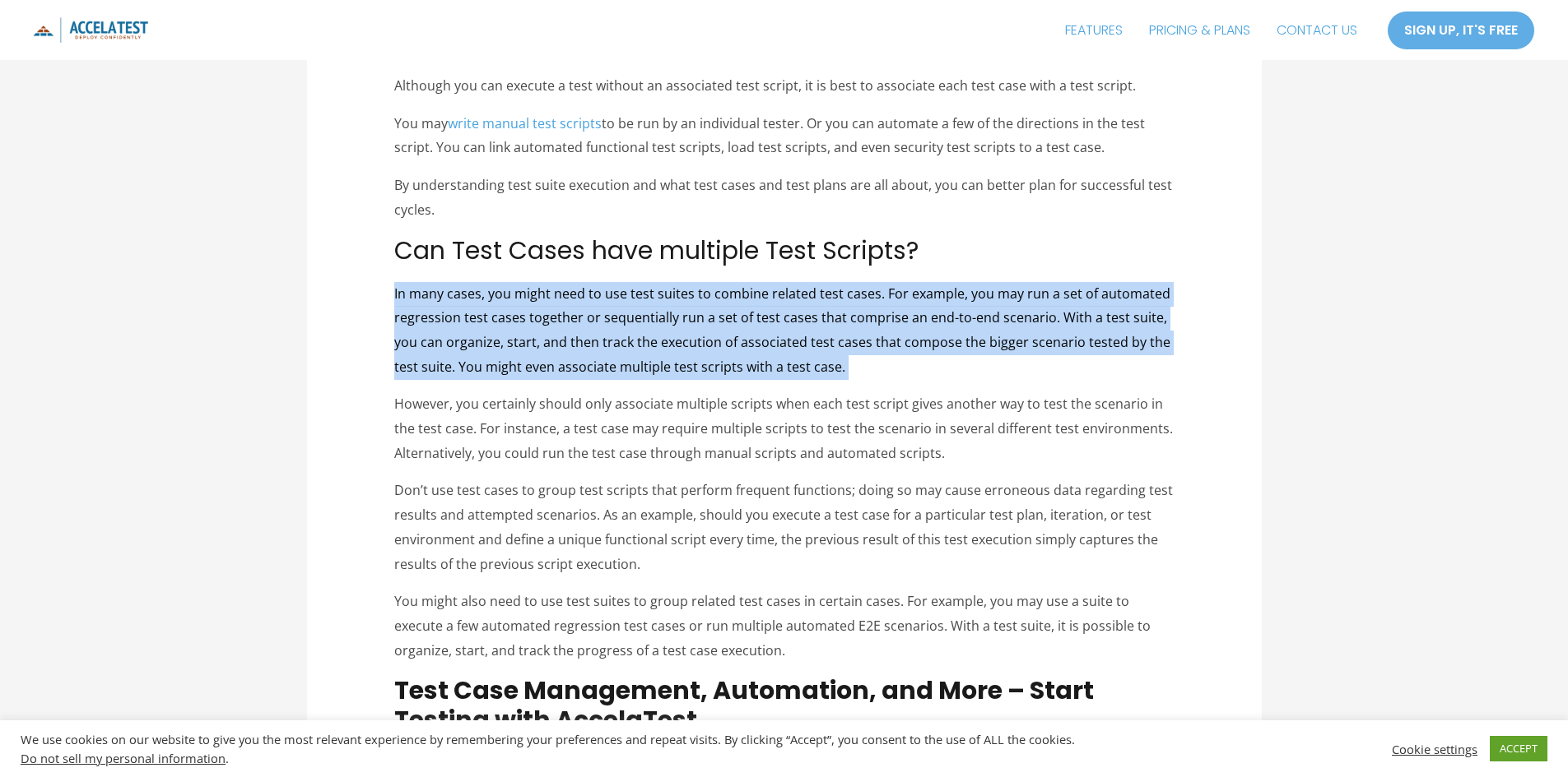
drag, startPoint x: 984, startPoint y: 369, endPoint x: 343, endPoint y: 303, distance: 644.4
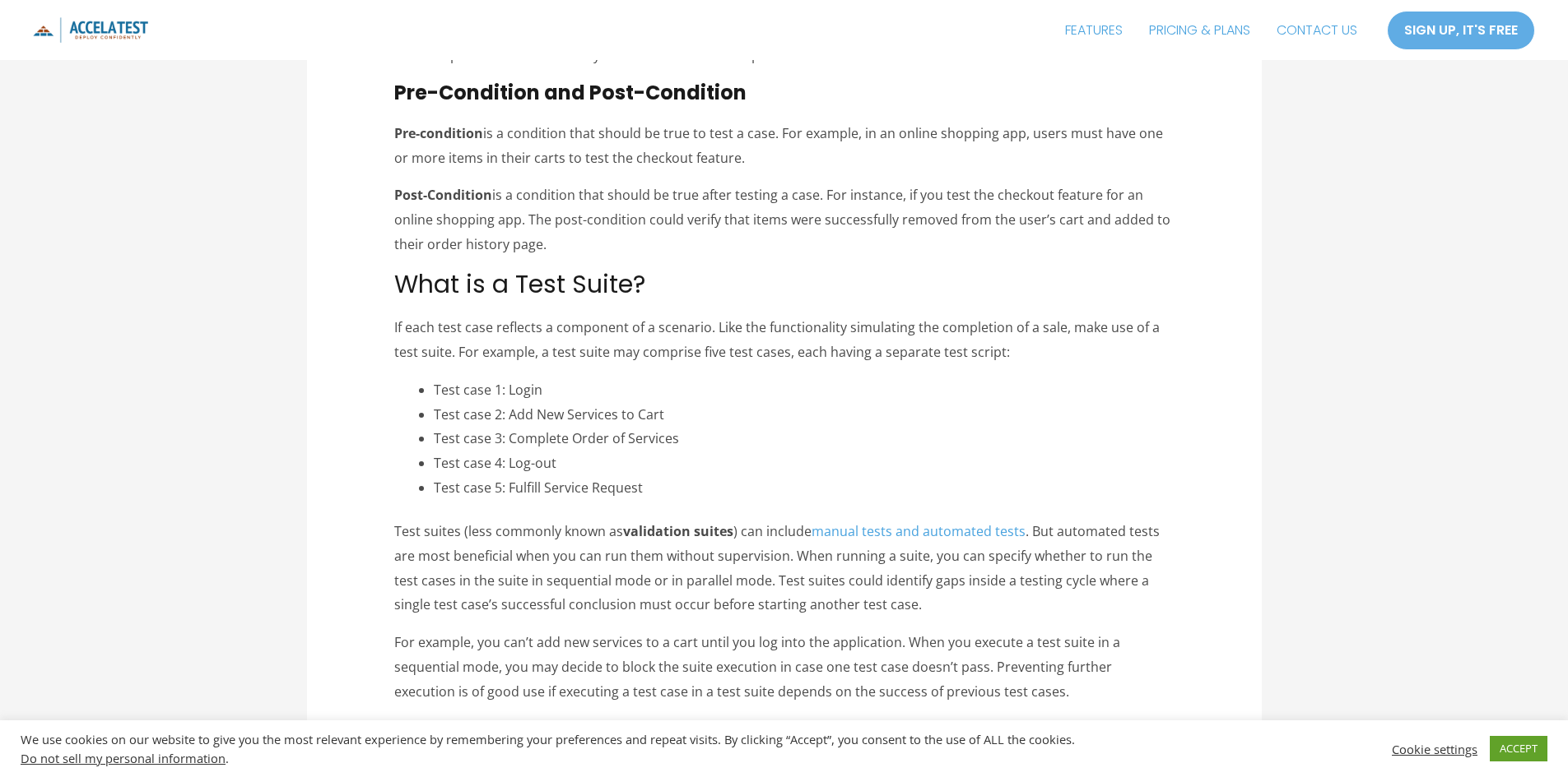
scroll to position [987, 0]
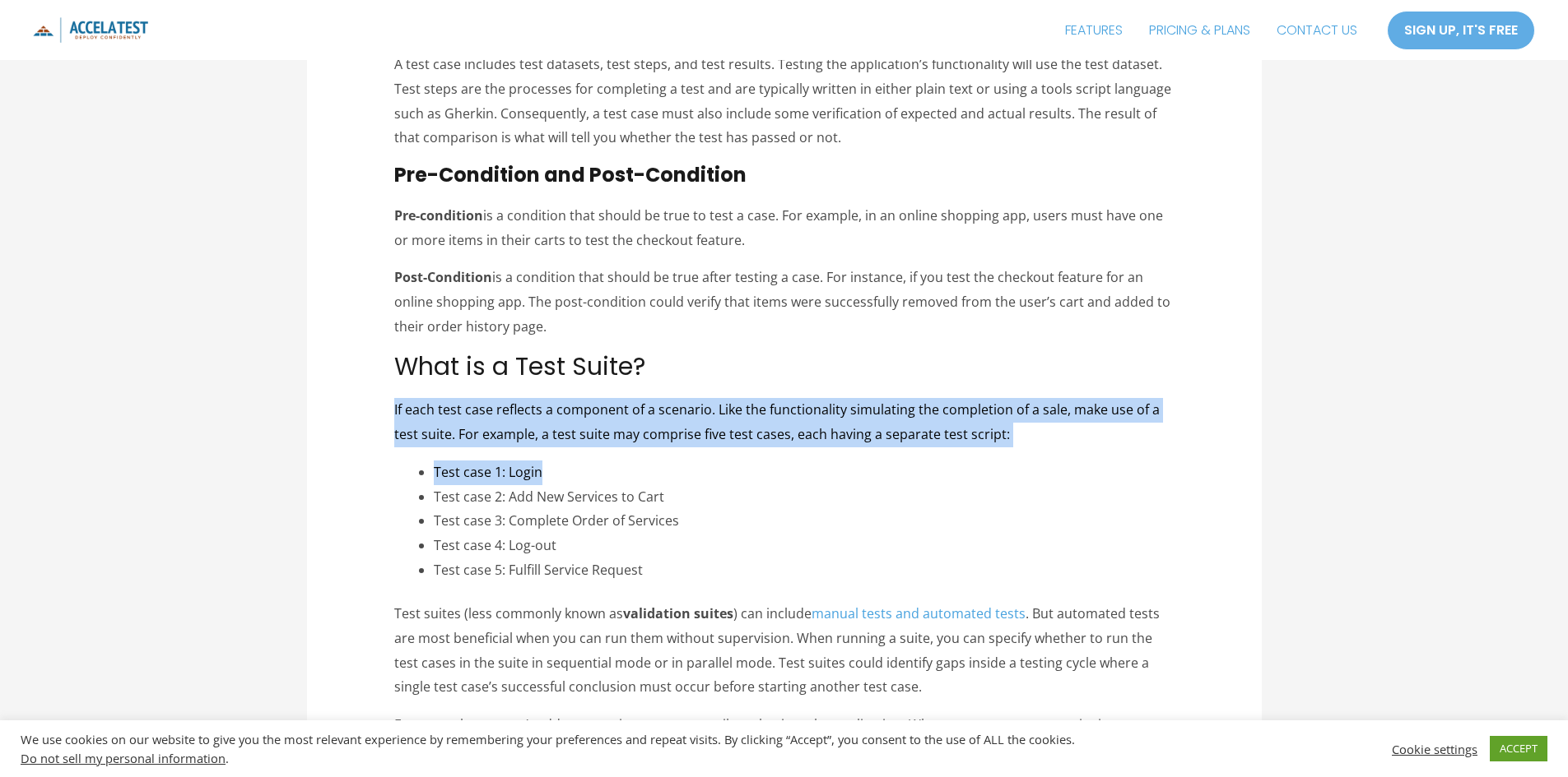
drag, startPoint x: 392, startPoint y: 413, endPoint x: 1085, endPoint y: 450, distance: 694.0
